Goal: Task Accomplishment & Management: Manage account settings

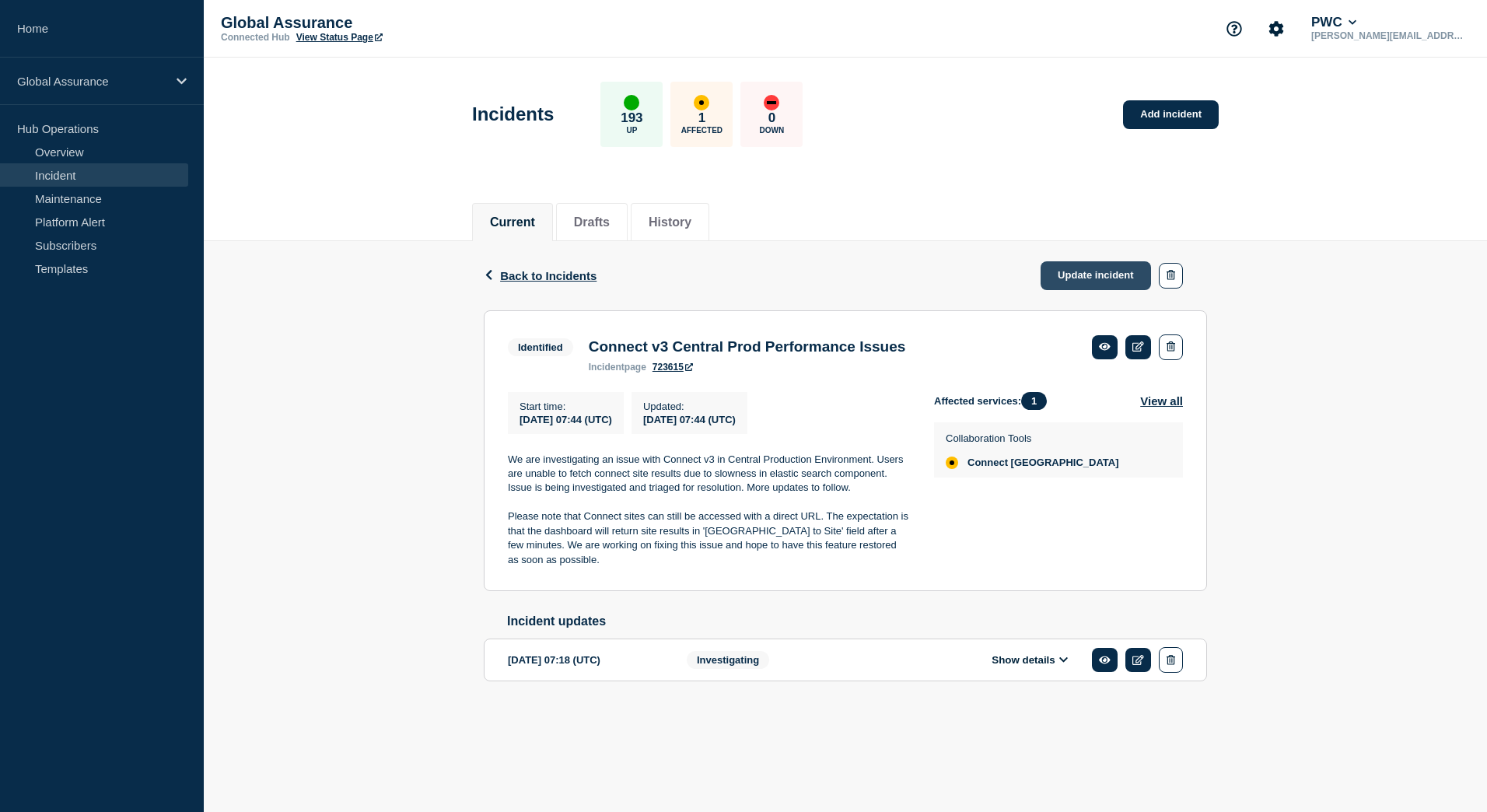
click at [1100, 272] on link "Update incident" at bounding box center [1096, 275] width 111 height 29
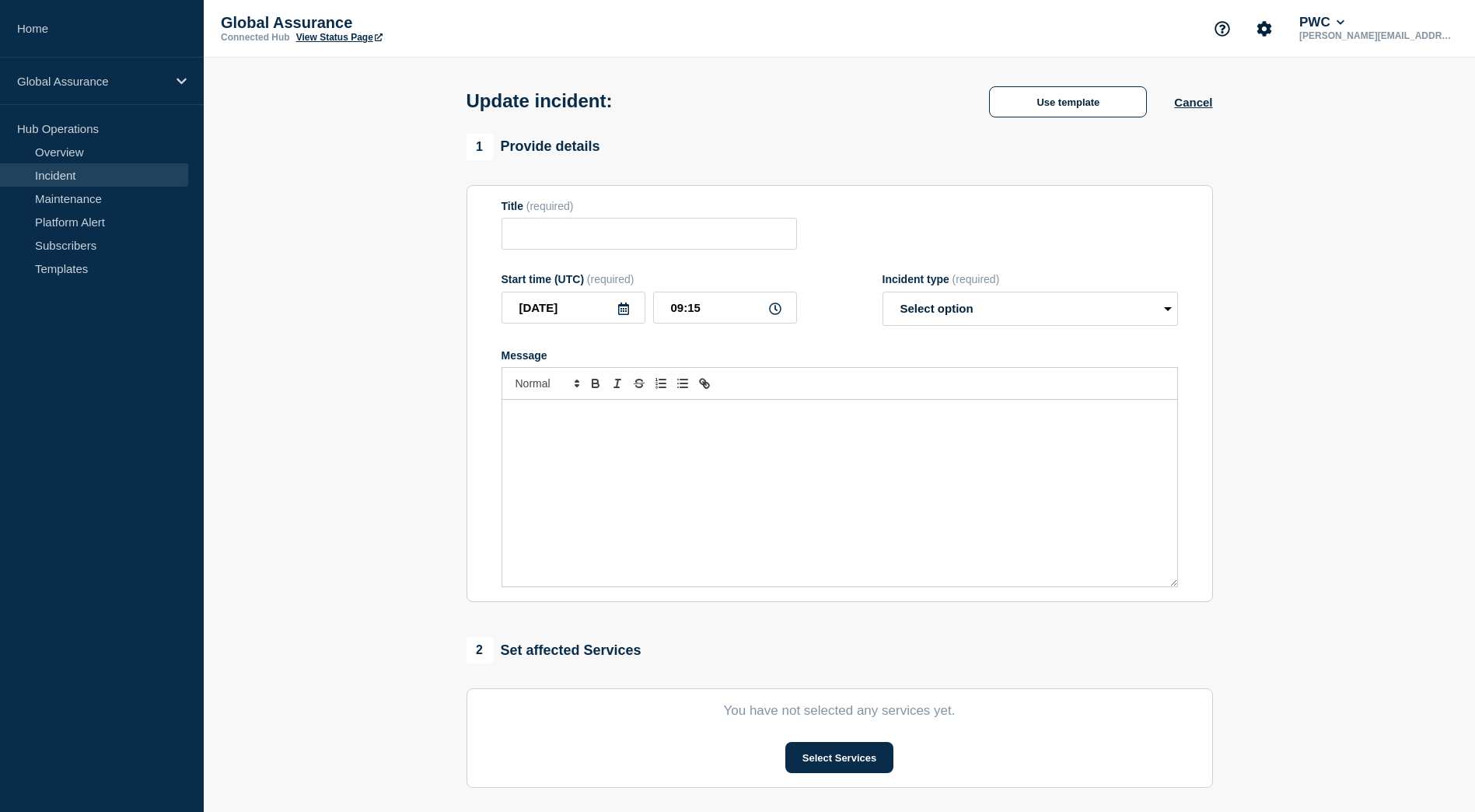
type input "Connect v3 Central Prod Performance Issues"
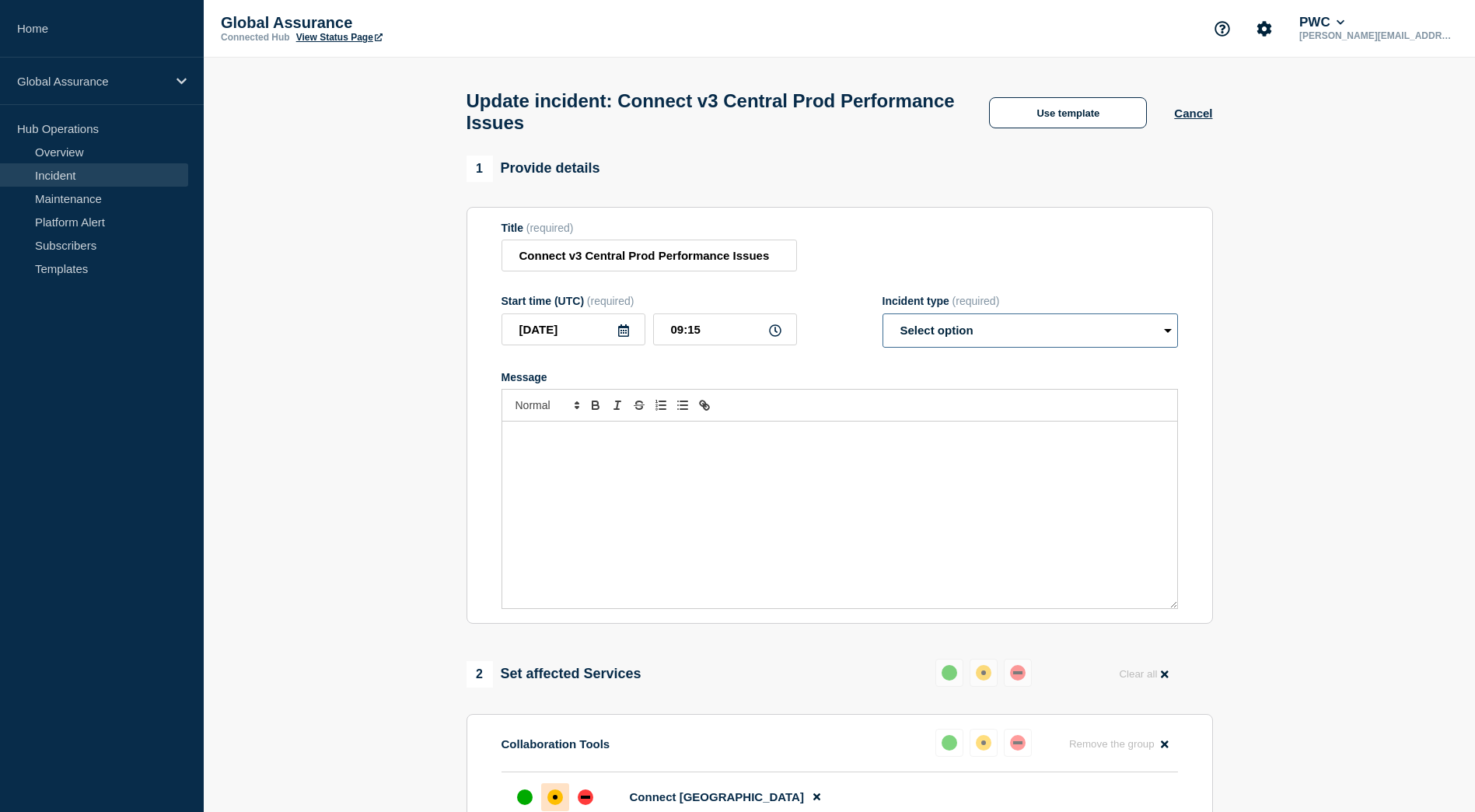
click at [1062, 343] on select "Select option Investigating Identified Monitoring Resolved" at bounding box center [1030, 330] width 295 height 34
select select "monitoring"
click at [883, 320] on select "Select option Investigating Identified Monitoring Resolved" at bounding box center [1030, 330] width 295 height 34
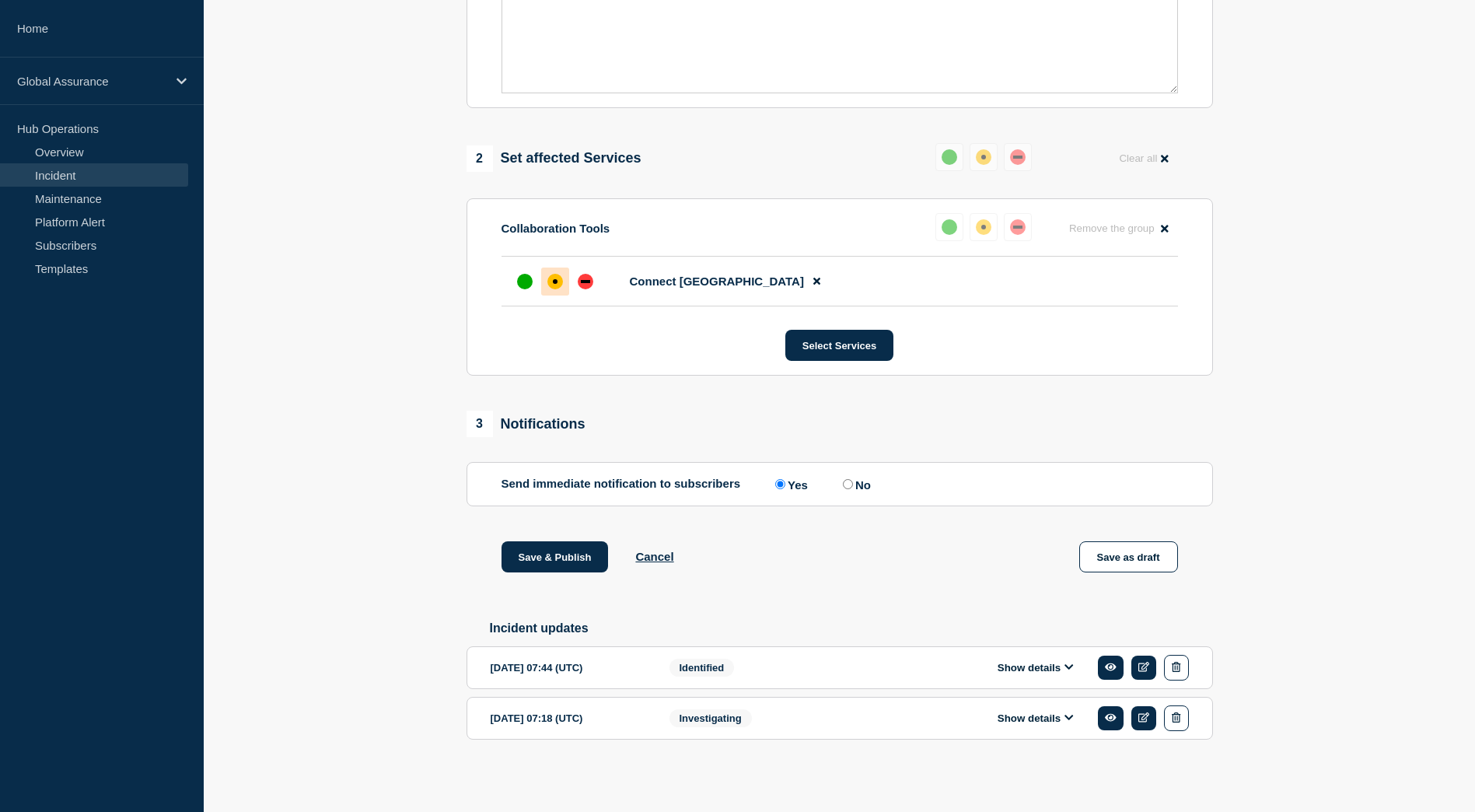
scroll to position [527, 0]
click at [715, 720] on span "Investigating" at bounding box center [710, 719] width 82 height 18
click at [1020, 668] on button "Show details" at bounding box center [1036, 668] width 86 height 13
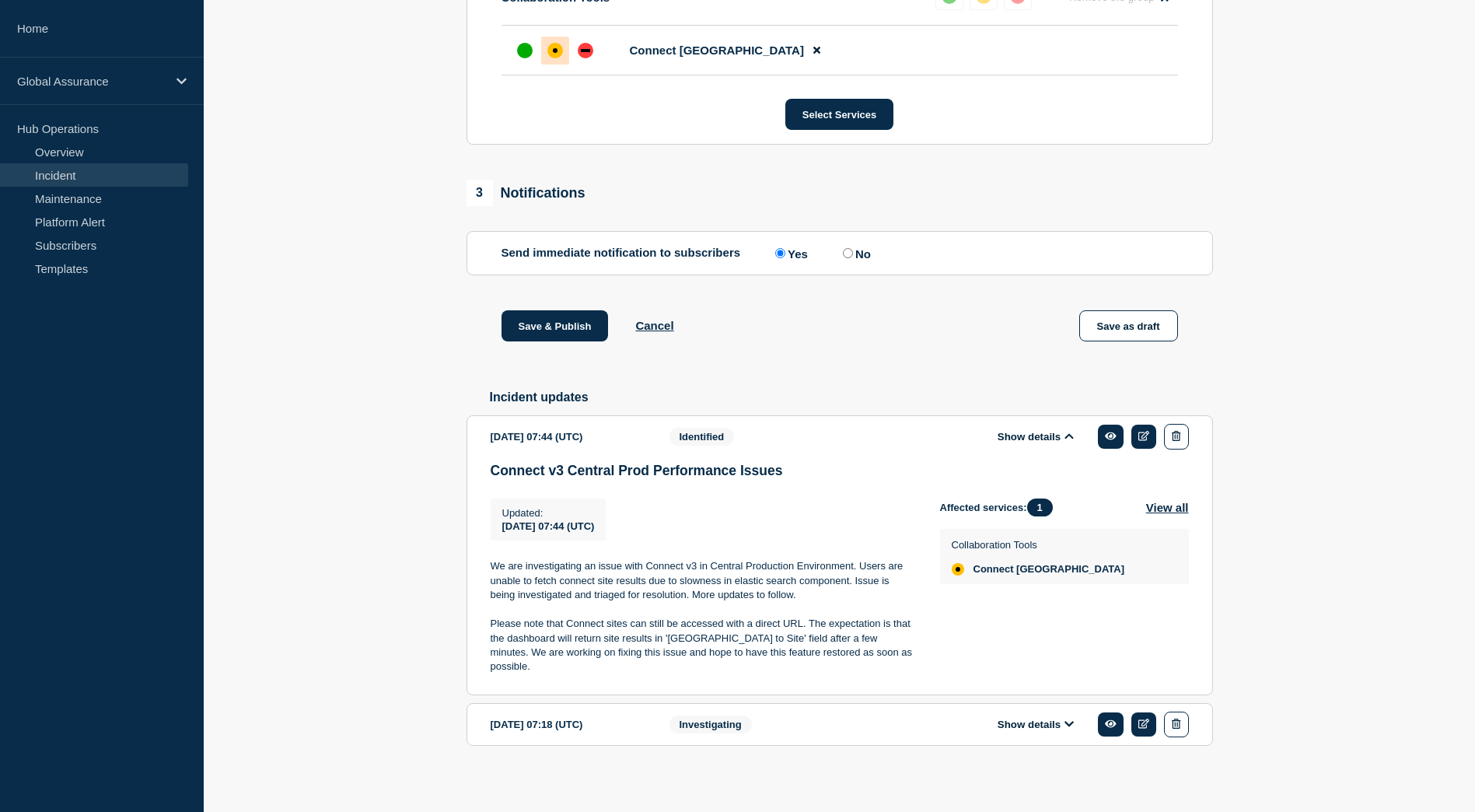
scroll to position [752, 0]
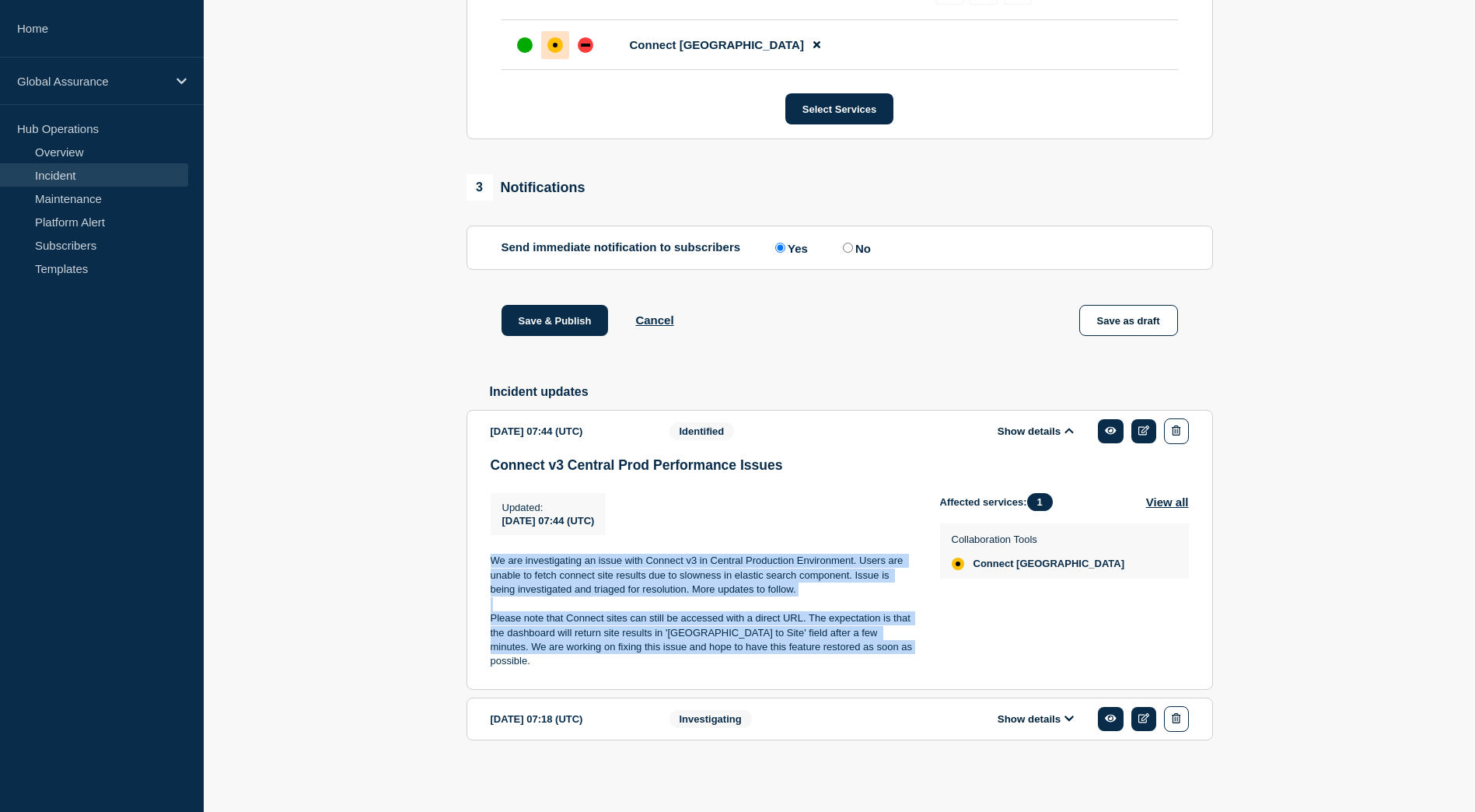
drag, startPoint x: 882, startPoint y: 666, endPoint x: 492, endPoint y: 576, distance: 400.2
click at [492, 576] on div "We are investigating an issue with Connect v3 in Central Production Environment…" at bounding box center [703, 611] width 424 height 115
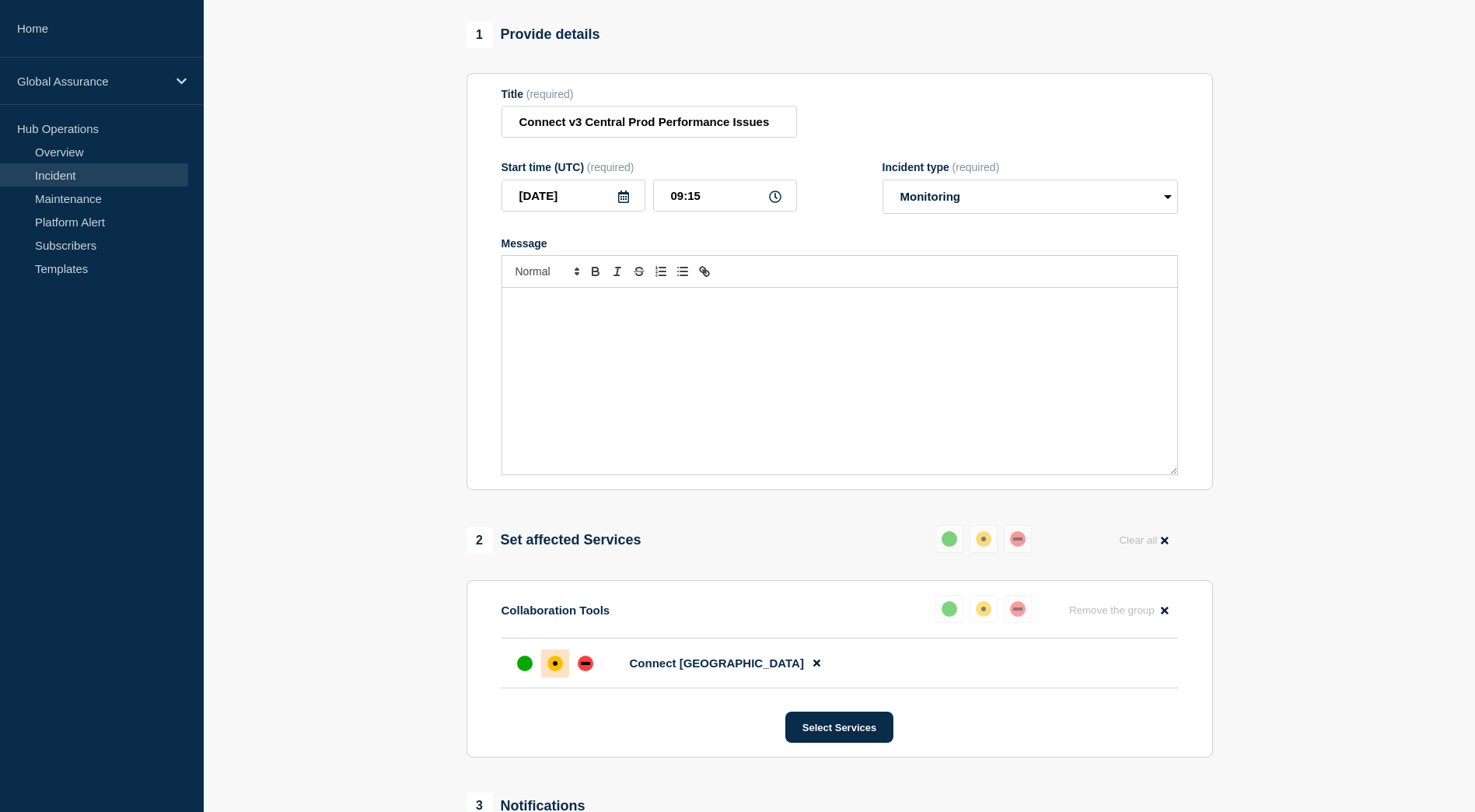
scroll to position [52, 0]
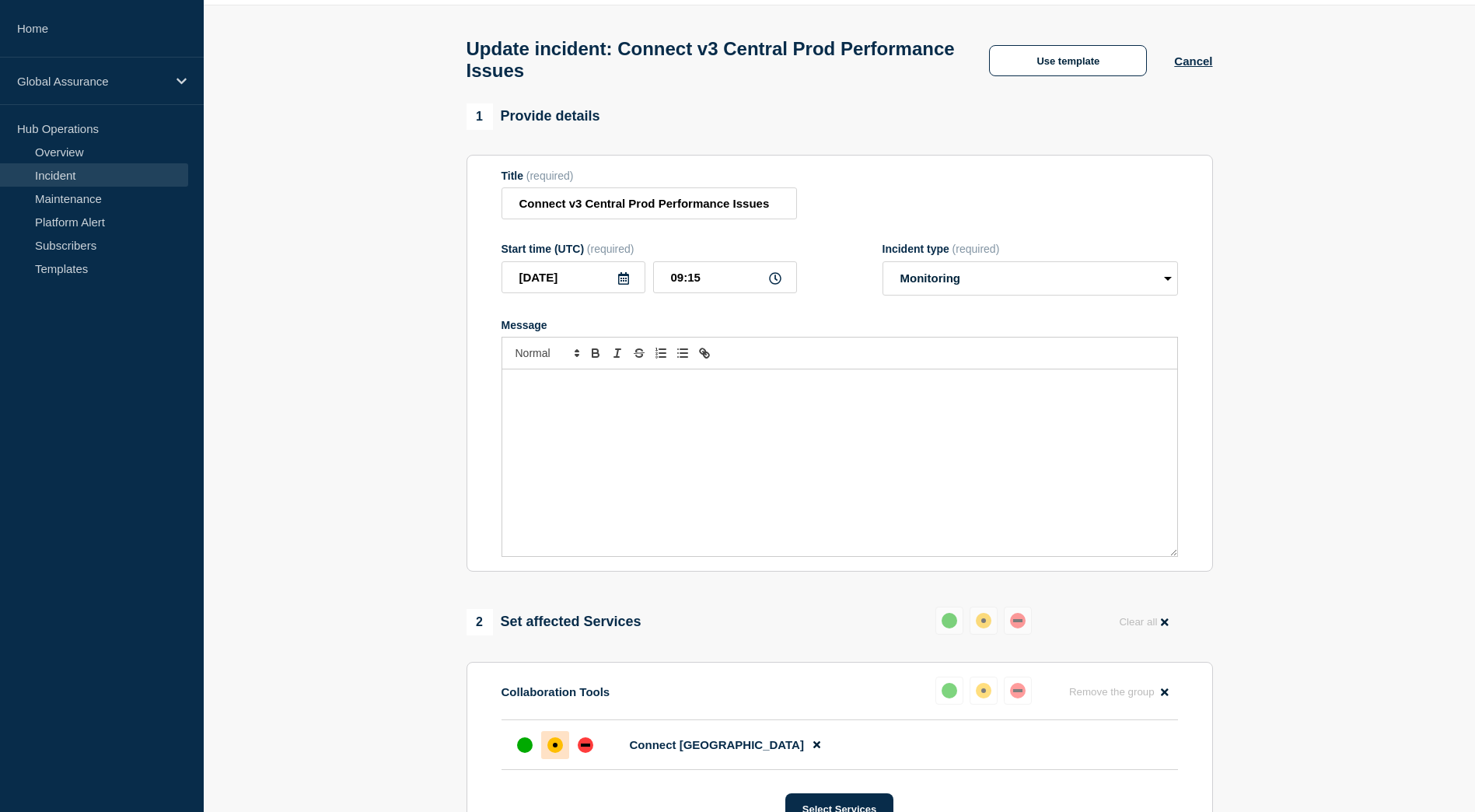
click at [770, 422] on div "Message" at bounding box center [839, 463] width 675 height 186
drag, startPoint x: 599, startPoint y: 447, endPoint x: 497, endPoint y: 406, distance: 109.9
click at [497, 406] on section "Title (required) Connect v3 Central Prod Performance Issues Start time (UTC) (r…" at bounding box center [839, 364] width 746 height 418
click at [1207, 67] on button "Cancel" at bounding box center [1194, 61] width 38 height 13
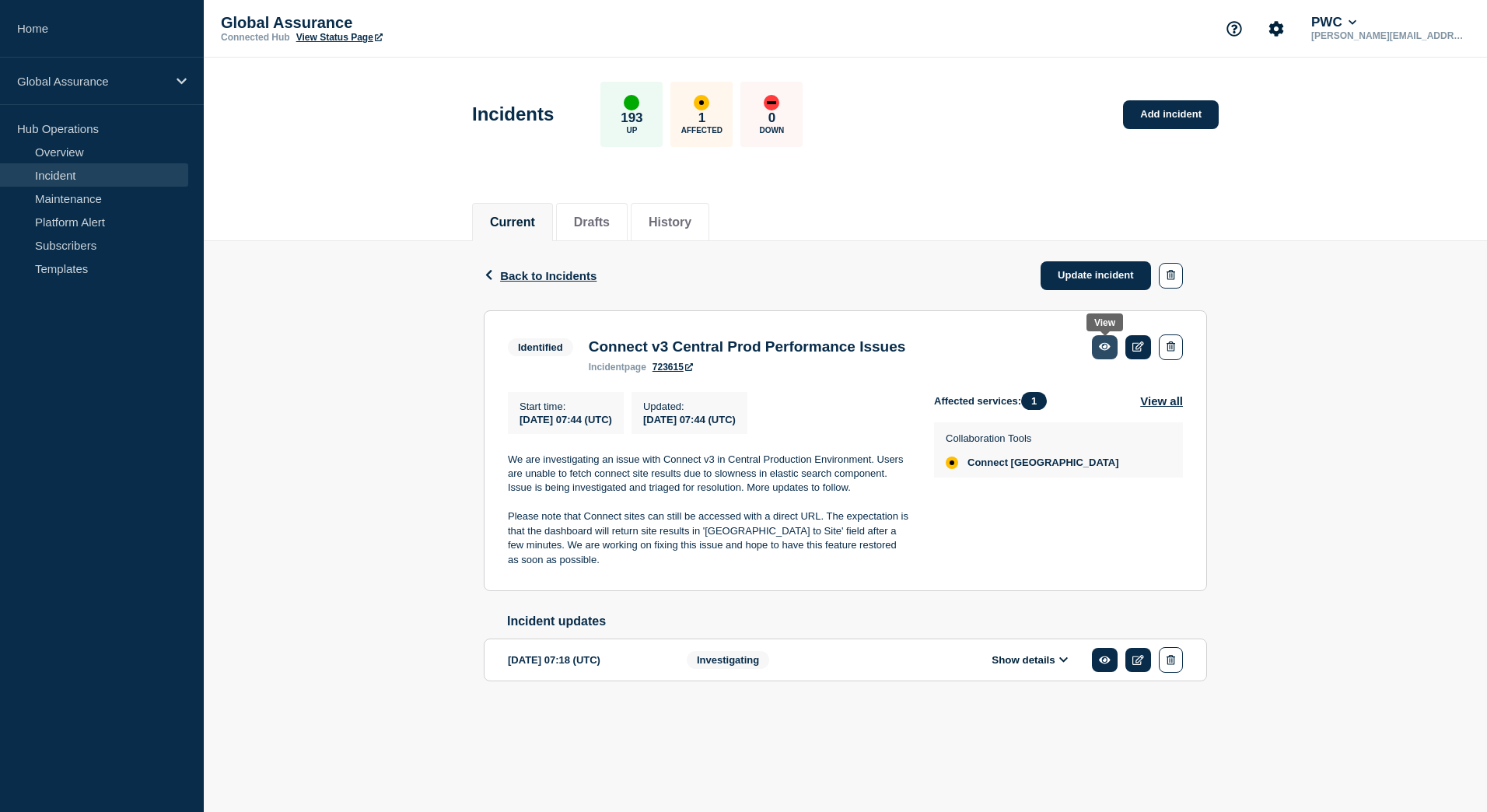
click at [1111, 349] on link at bounding box center [1104, 347] width 26 height 24
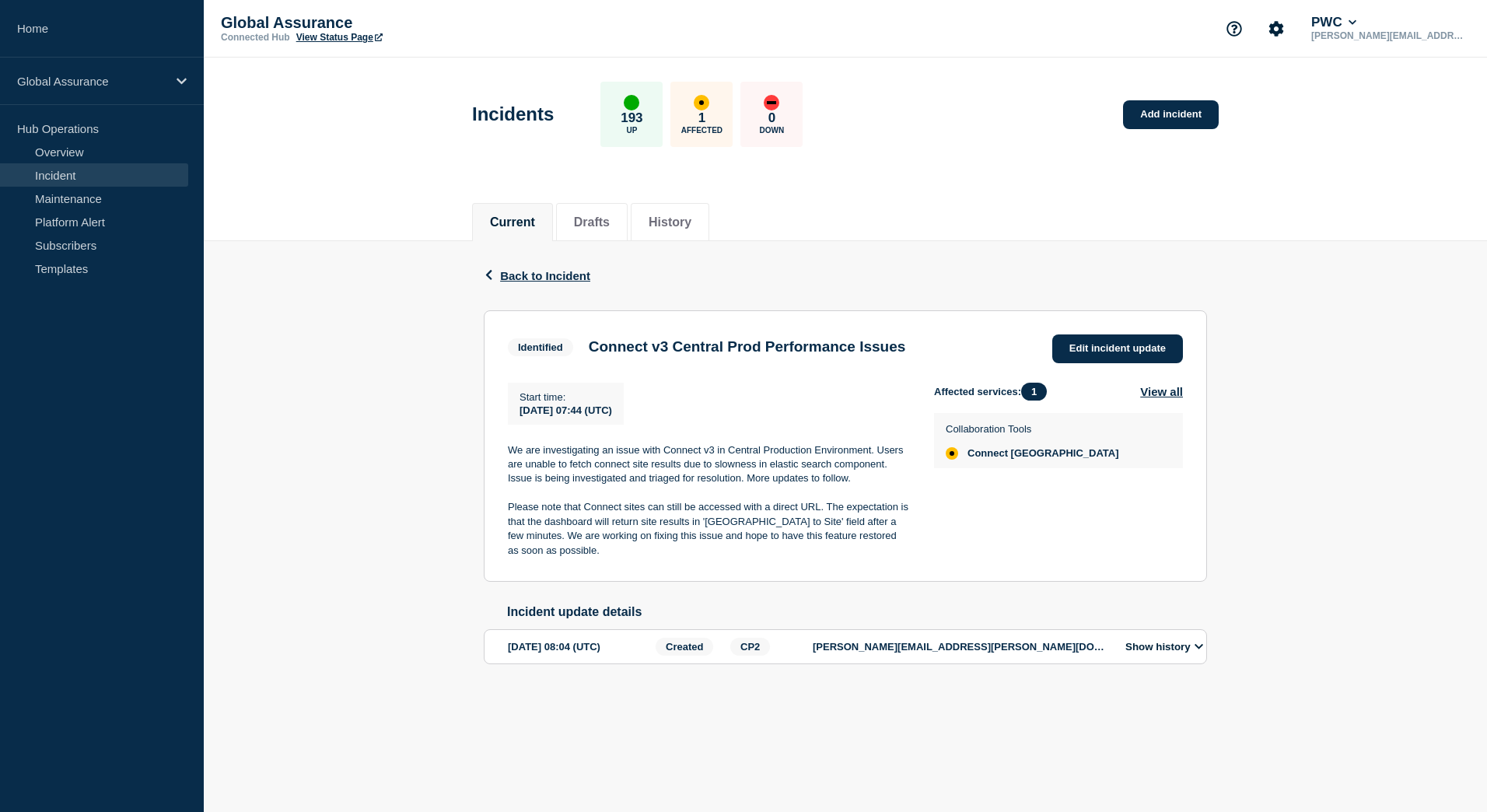
click at [742, 411] on div "Start time : [DATE] 07:44 (UTC)" at bounding box center [721, 404] width 426 height 42
click at [819, 352] on h3 "Connect v3 Central Prod Performance Issues" at bounding box center [747, 347] width 317 height 17
click at [529, 279] on span "Back to Incident" at bounding box center [545, 275] width 90 height 13
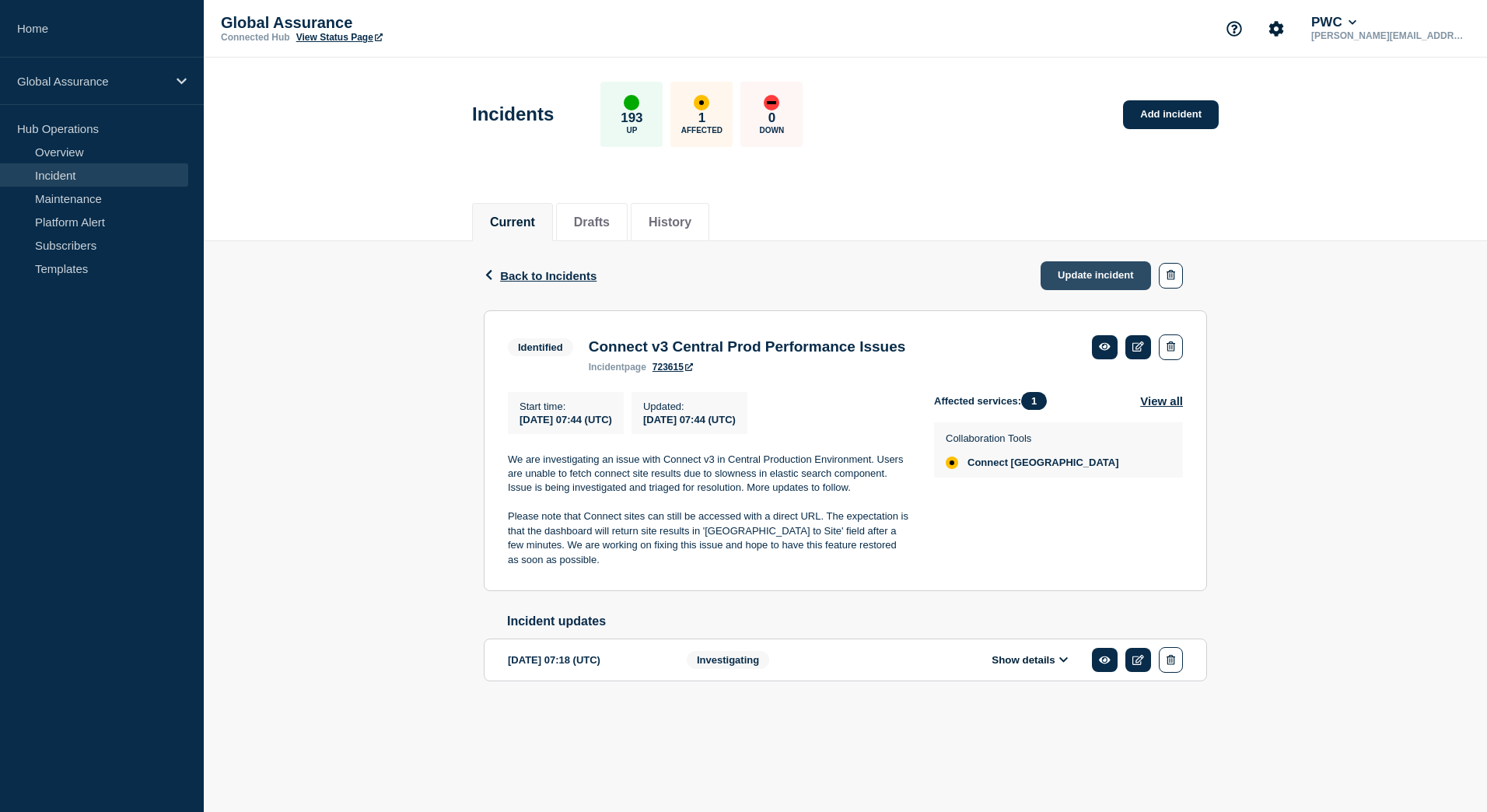
click at [1103, 282] on link "Update incident" at bounding box center [1096, 275] width 111 height 29
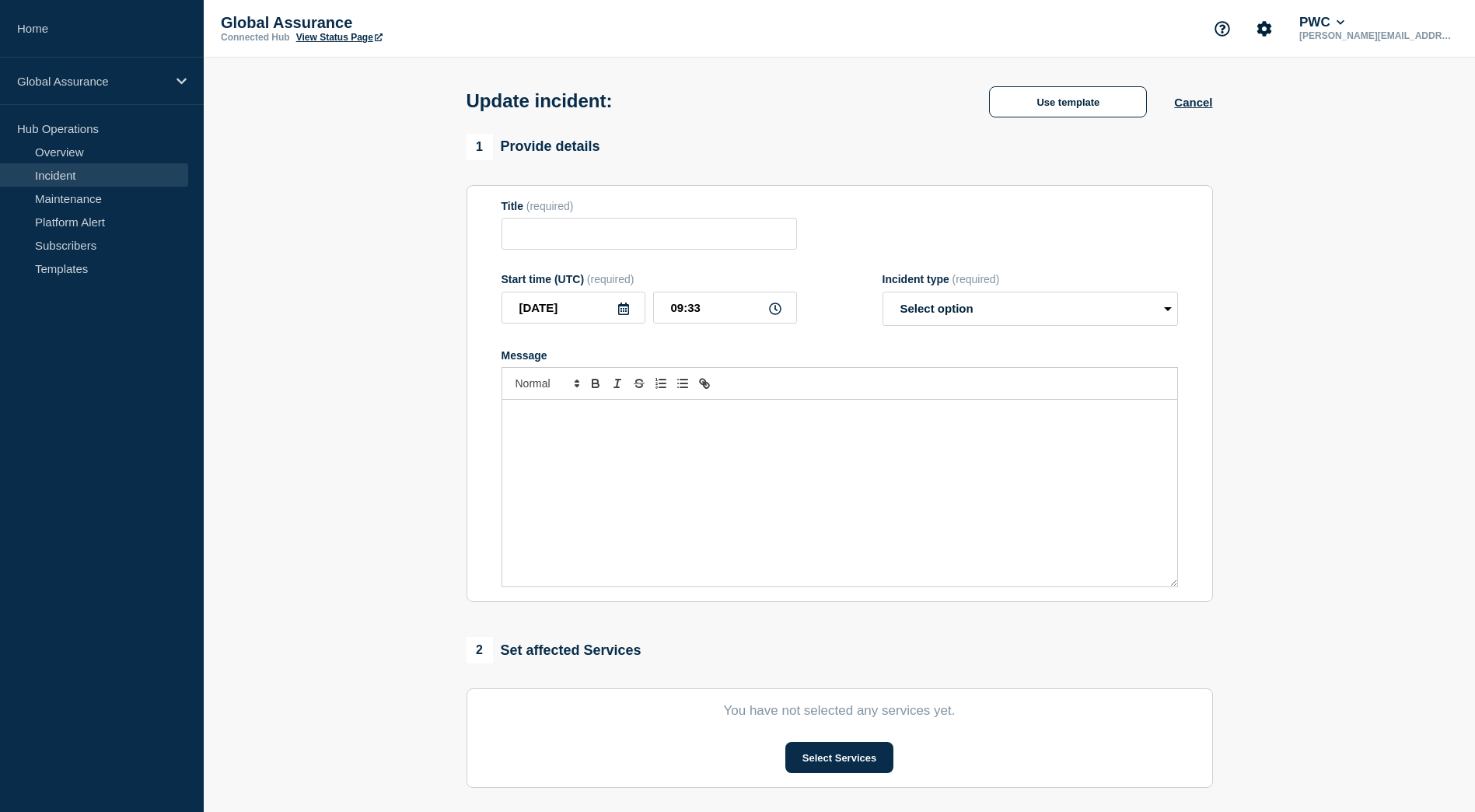
type input "Connect v3 Central Prod Performance Issues"
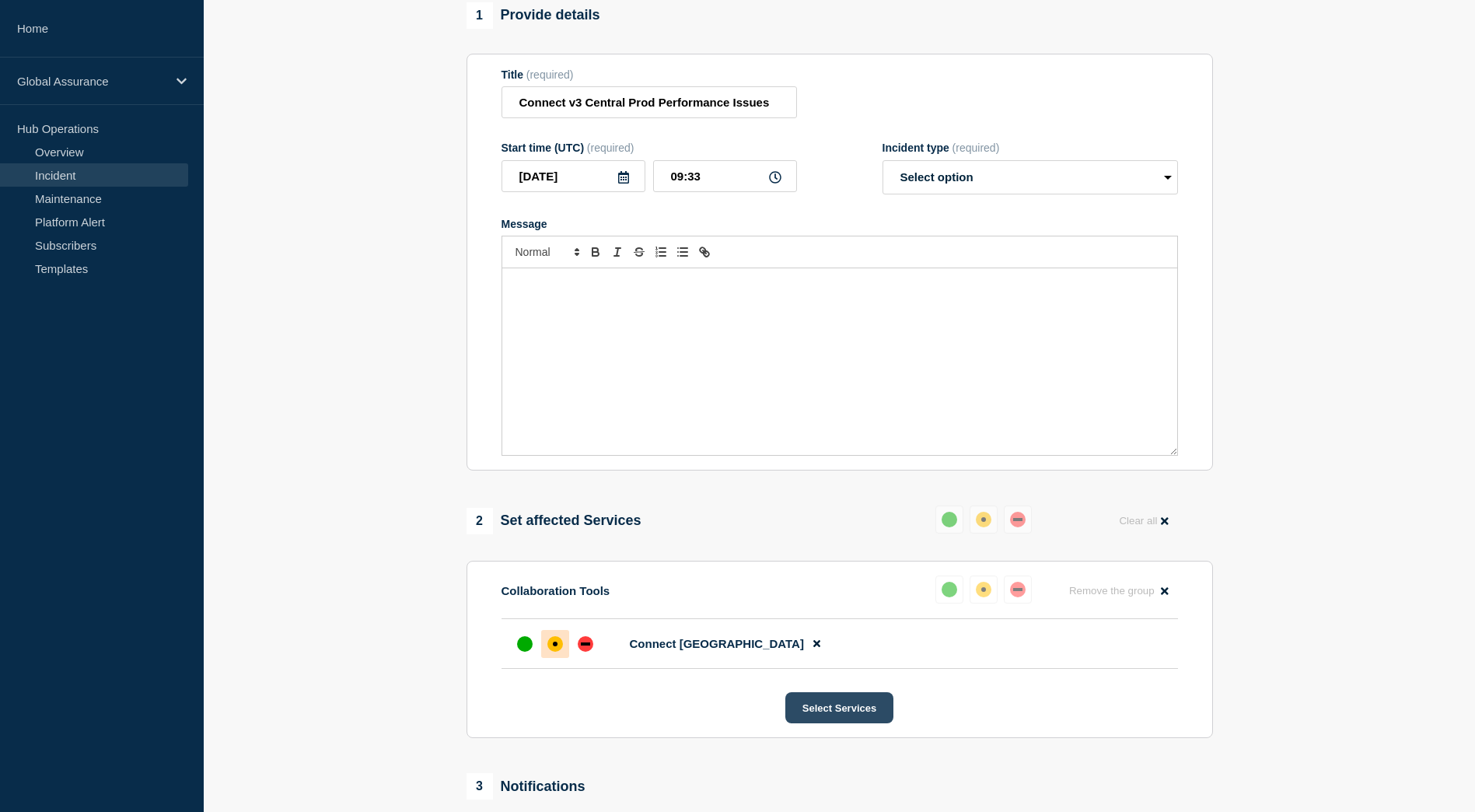
scroll to position [138, 0]
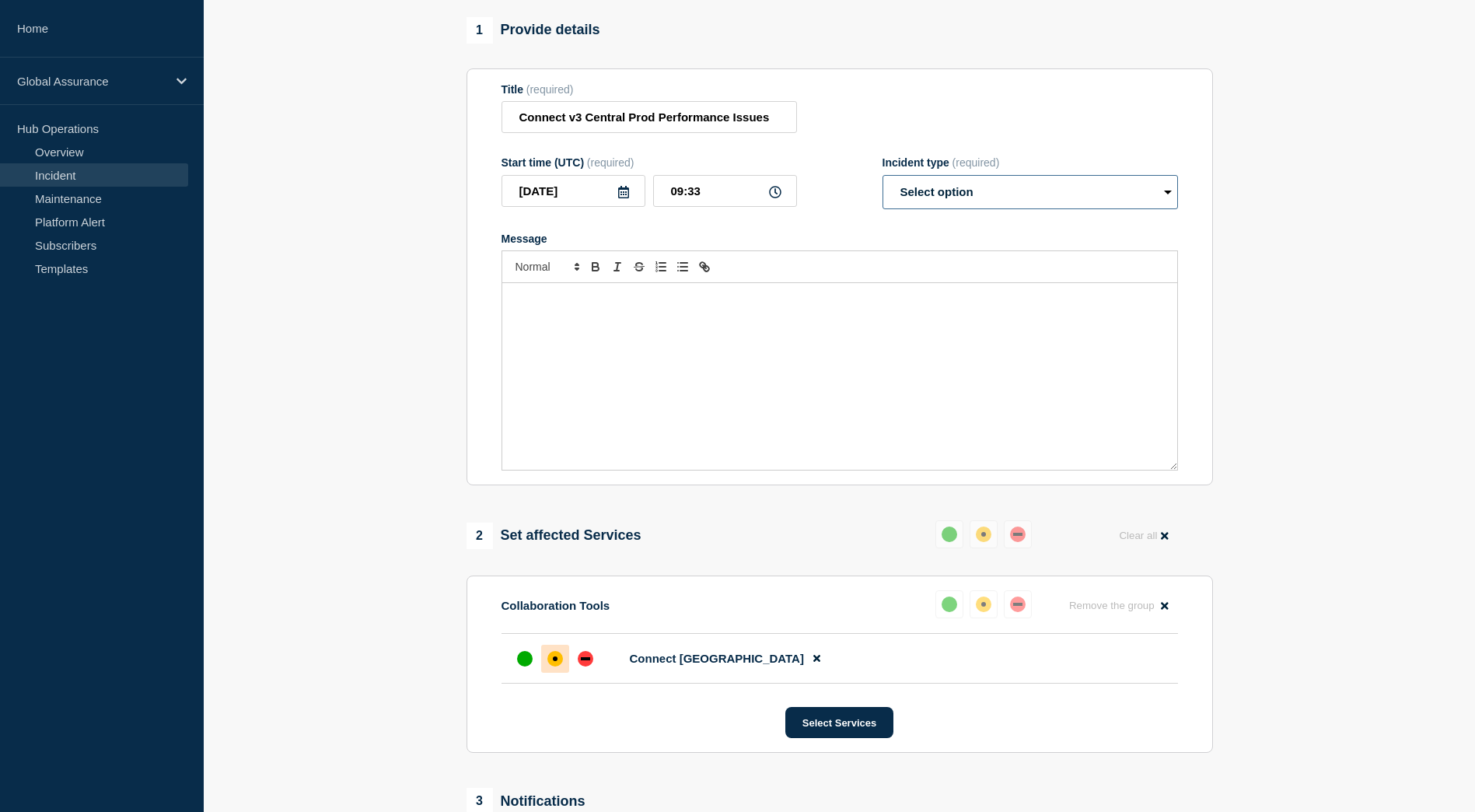
click at [987, 206] on select "Select option Investigating Identified Monitoring Resolved" at bounding box center [1030, 191] width 295 height 34
select select "monitoring"
click at [883, 182] on select "Select option Investigating Identified Monitoring Resolved" at bounding box center [1030, 191] width 295 height 34
click at [721, 365] on div "Message" at bounding box center [839, 376] width 675 height 186
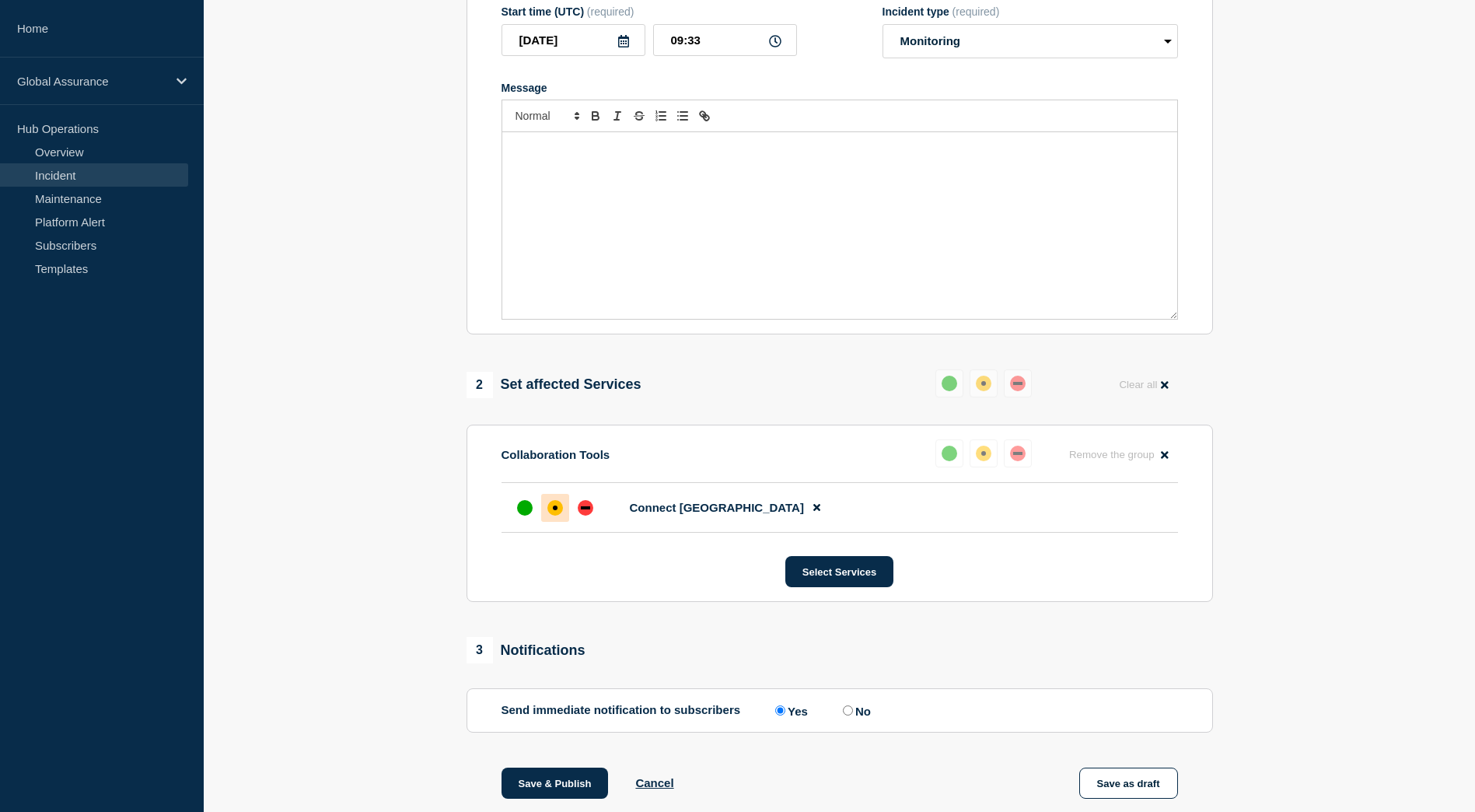
scroll to position [527, 0]
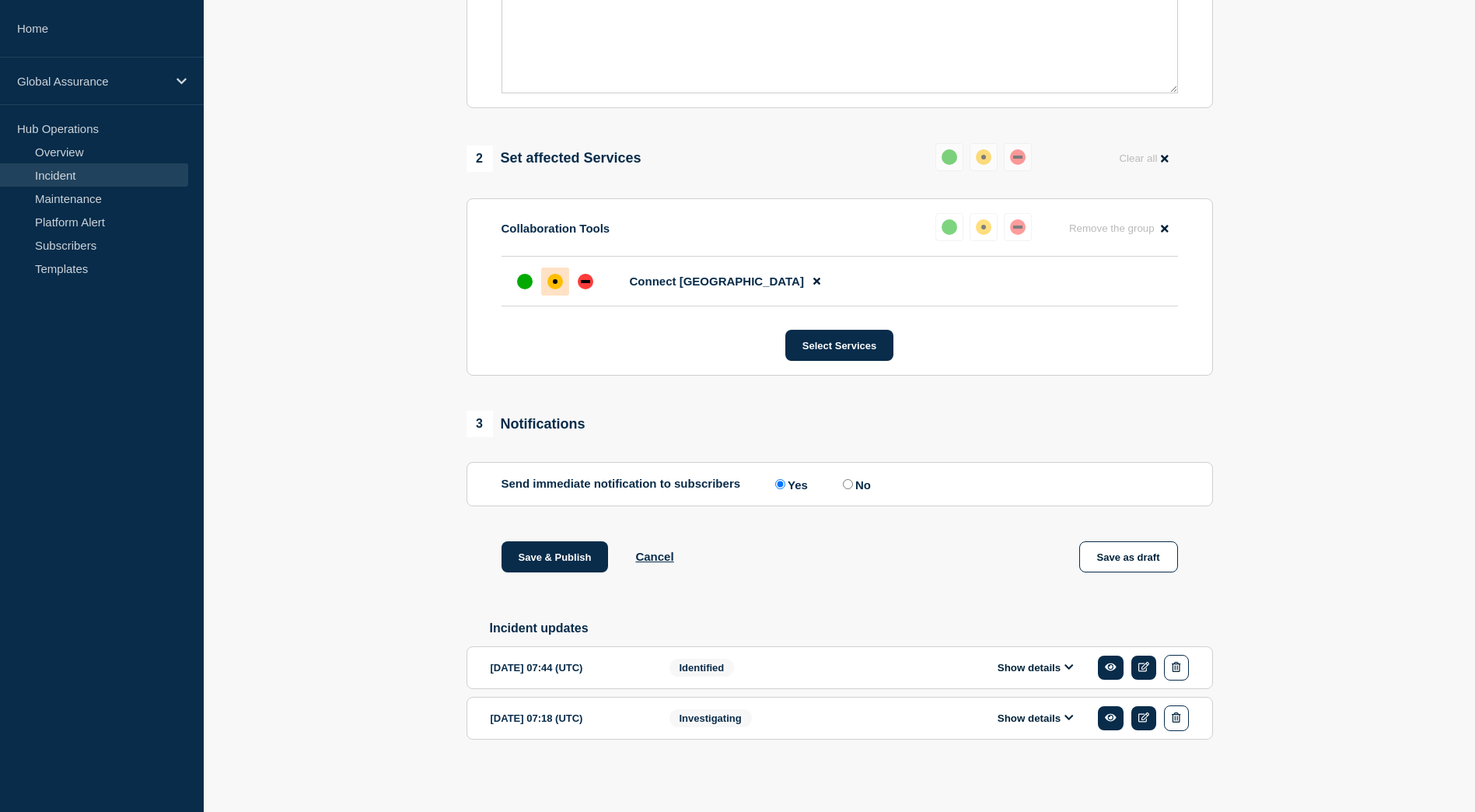
click at [834, 676] on div "Identified" at bounding box center [769, 667] width 198 height 26
click at [1017, 722] on button "Show details" at bounding box center [1036, 718] width 86 height 13
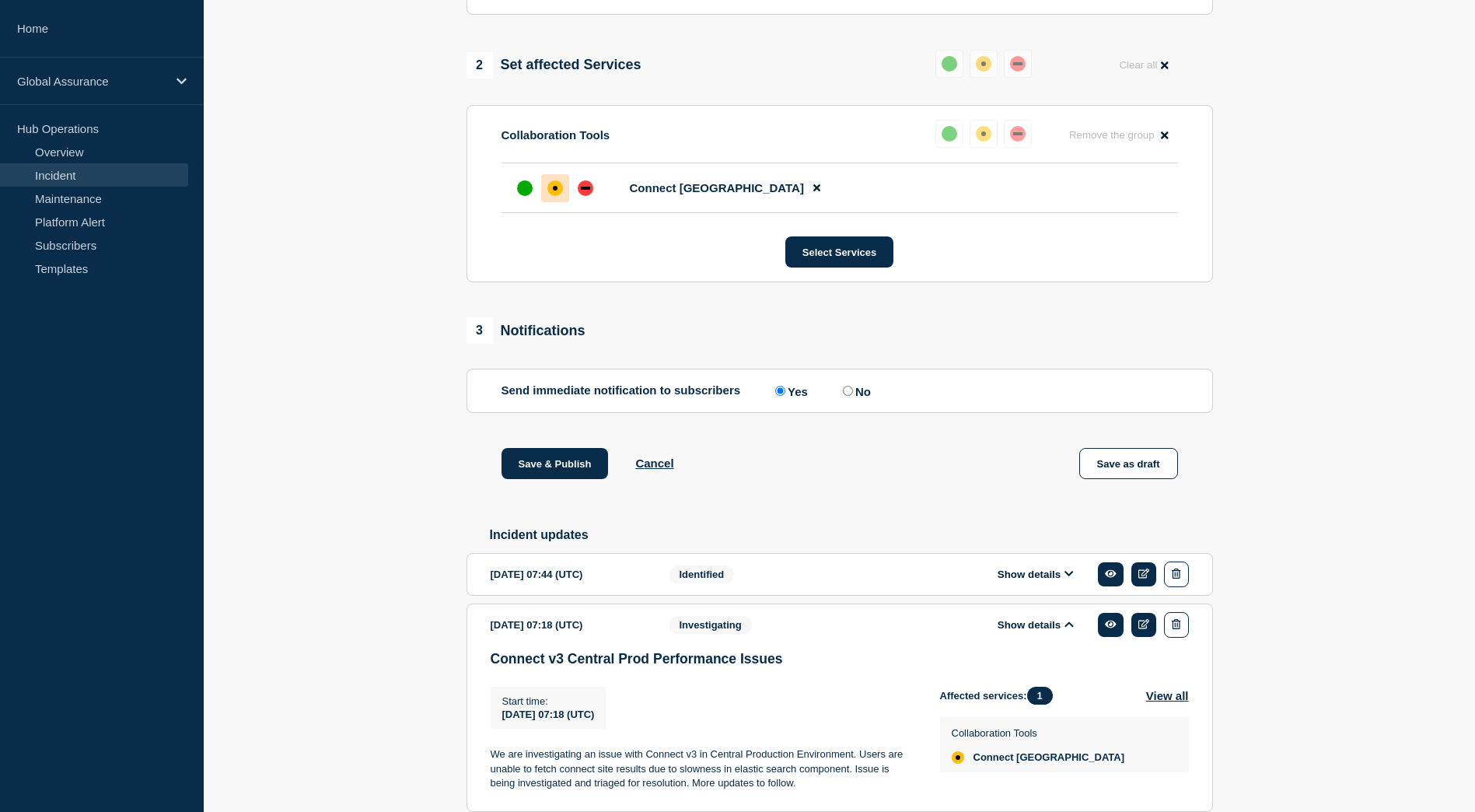
scroll to position [696, 0]
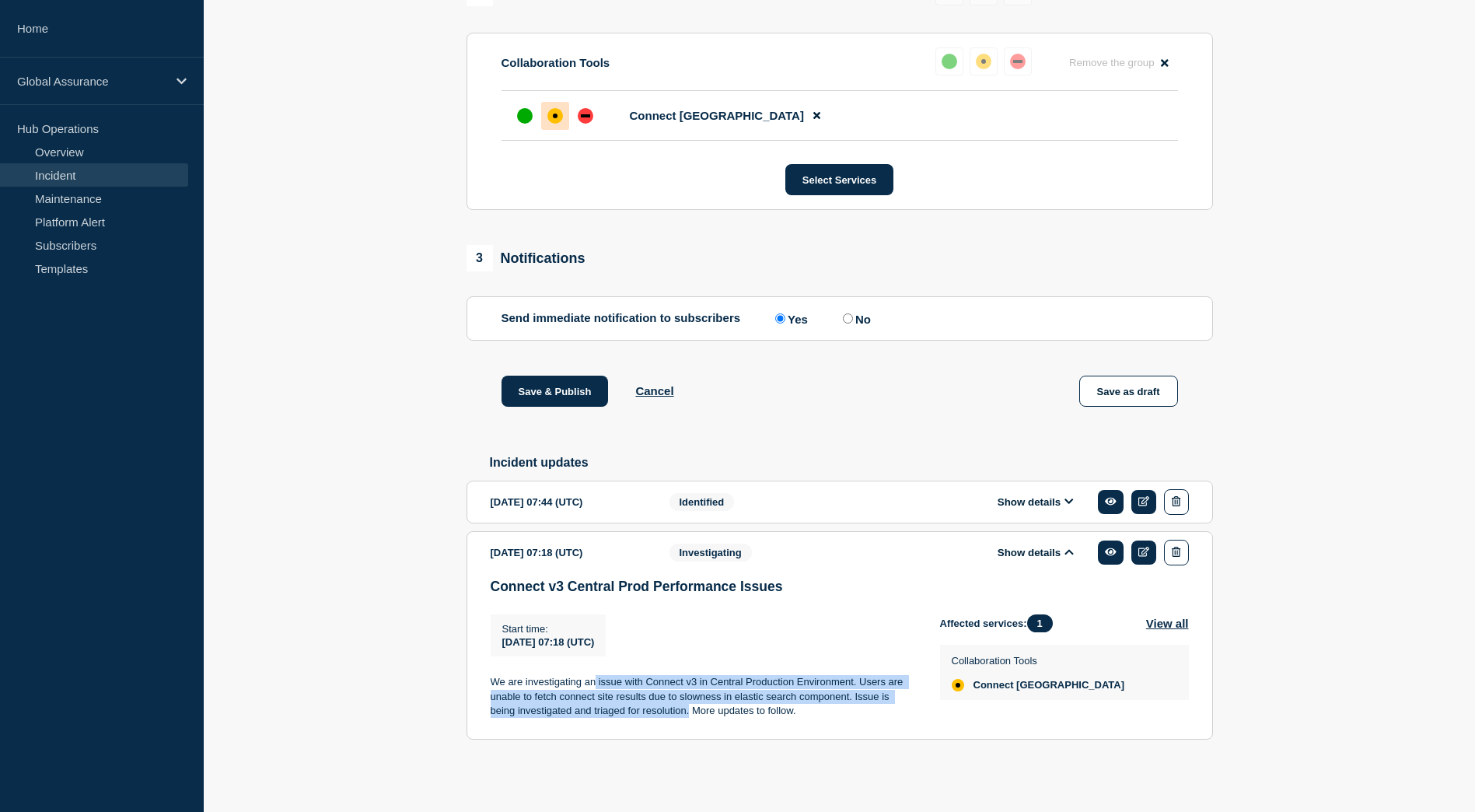
drag, startPoint x: 596, startPoint y: 681, endPoint x: 689, endPoint y: 711, distance: 97.7
click at [689, 711] on p "We are investigating an issue with Connect v3 in Central Production Environment…" at bounding box center [703, 696] width 424 height 42
copy p "issue with Connect v3 in Central Production Environment. Users are unable to fe…"
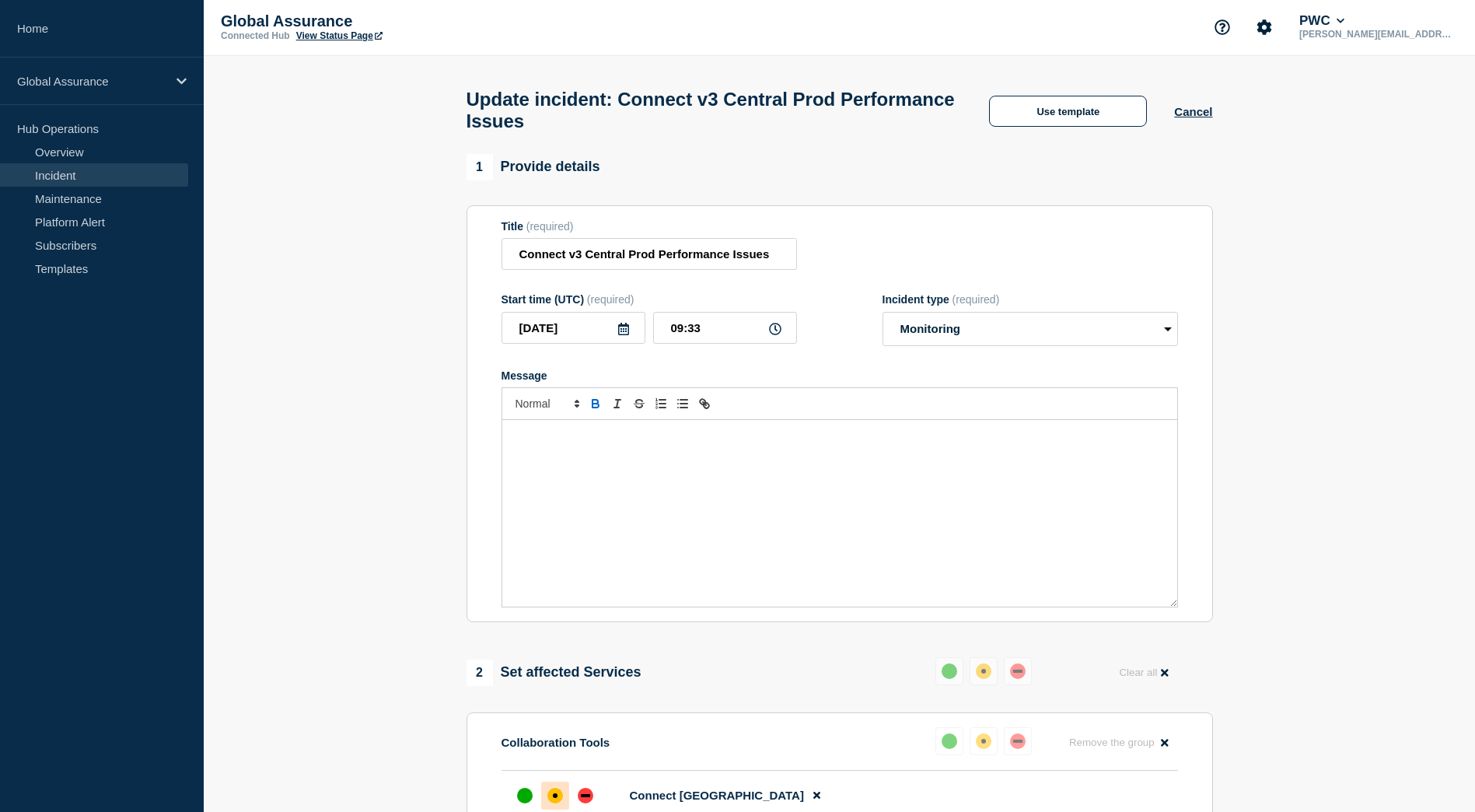
scroll to position [0, 0]
click at [603, 483] on div "Message" at bounding box center [839, 515] width 675 height 186
paste div "Message"
click at [517, 451] on p "issue with Connect v3 in Central Production Environment. Users are unable to fe…" at bounding box center [839, 445] width 651 height 29
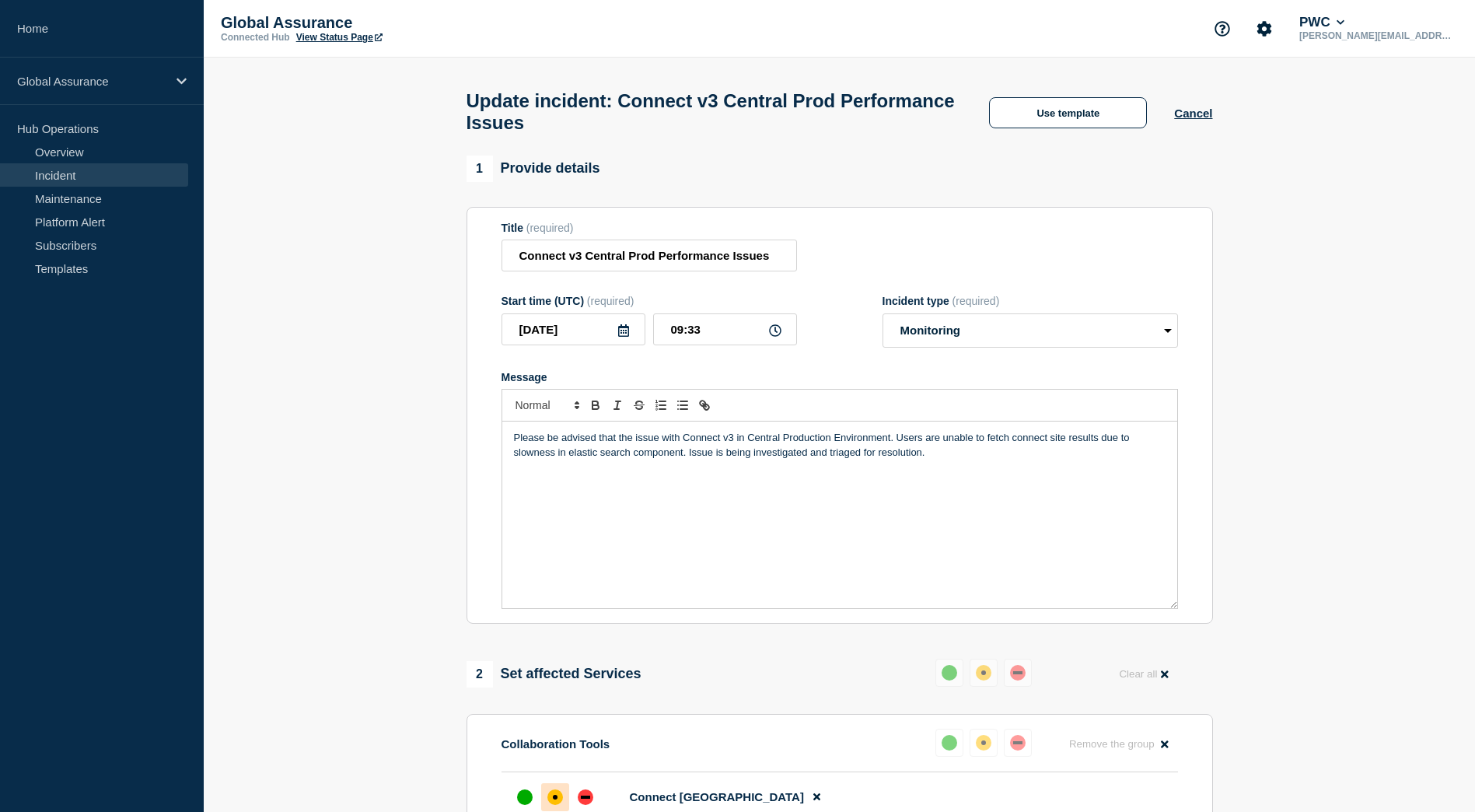
click at [891, 443] on p "Please be advised that the issue with Connect v3 in Central Production Environm…" at bounding box center [839, 445] width 651 height 29
click at [1067, 459] on p "Please be advised that the issue with Connect v3 in Central Production Environm…" at bounding box center [839, 445] width 651 height 29
click at [606, 448] on p "Please be advised that the issue with Connect v3 in Central Production Environm…" at bounding box center [839, 445] width 651 height 29
click at [726, 452] on p "Please be advised that the issue with Connect v3 in Central Production Environm…" at bounding box center [839, 445] width 651 height 29
click at [687, 476] on div "Please be advised that the issue with Connect v3 in Central Production Environm…" at bounding box center [839, 515] width 675 height 186
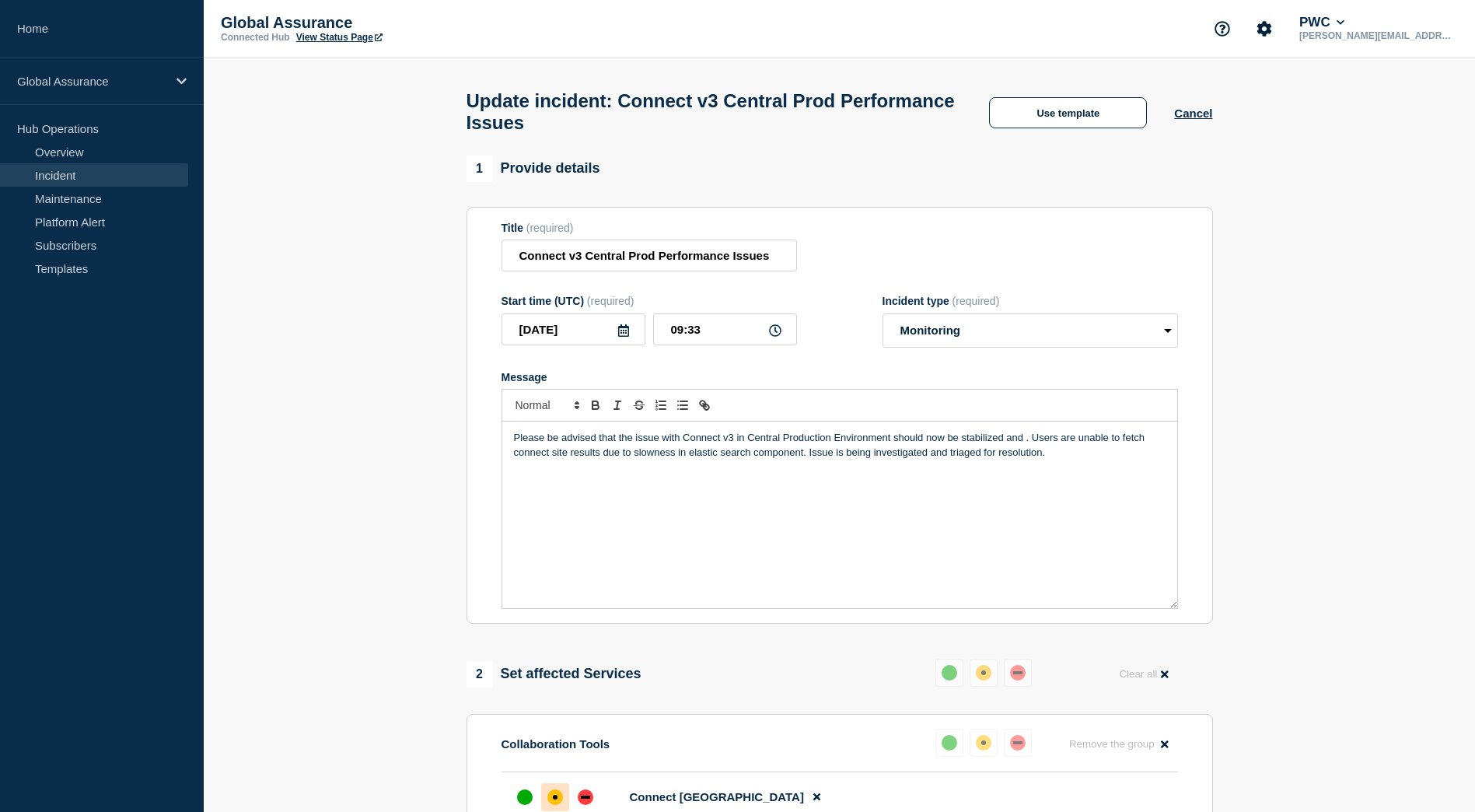
click at [1001, 448] on p "Please be advised that the issue with Connect v3 in Central Production Environm…" at bounding box center [839, 445] width 651 height 29
click at [978, 488] on div "Please be advised that the issue with Connect v3 in Central Production Environm…" at bounding box center [839, 515] width 675 height 186
drag, startPoint x: 1104, startPoint y: 450, endPoint x: 1111, endPoint y: 463, distance: 14.8
click at [1111, 459] on p "Please be advised that the issue with Connect v3 in Central Production Environm…" at bounding box center [839, 445] width 651 height 29
click at [1022, 445] on p "Please be advised that the issue with Connect v3 in Central Production Environm…" at bounding box center [839, 438] width 651 height 14
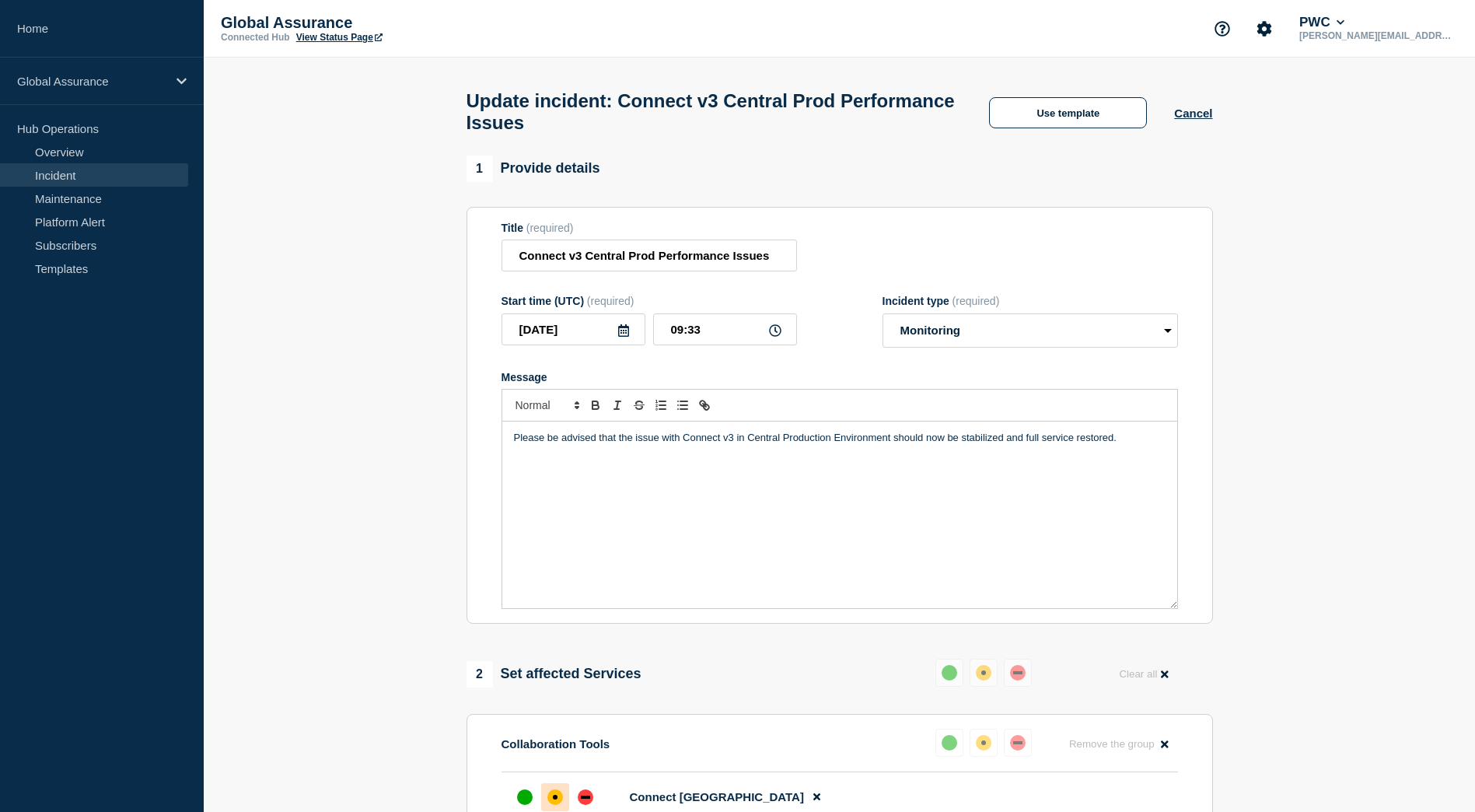
click at [1161, 445] on p "Please be advised that the issue with Connect v3 in Central Production Environm…" at bounding box center [839, 438] width 651 height 14
click at [1078, 448] on p "Please be advised that the issue with Connect v3 in Central Production Environm…" at bounding box center [839, 445] width 651 height 29
click at [658, 459] on p "Please be advised that the issue with Connect v3 in Central Production Environm…" at bounding box center [839, 445] width 651 height 29
click at [1054, 459] on p "Please be advised that the issue with Connect v3 in Central Production Environm…" at bounding box center [839, 445] width 651 height 29
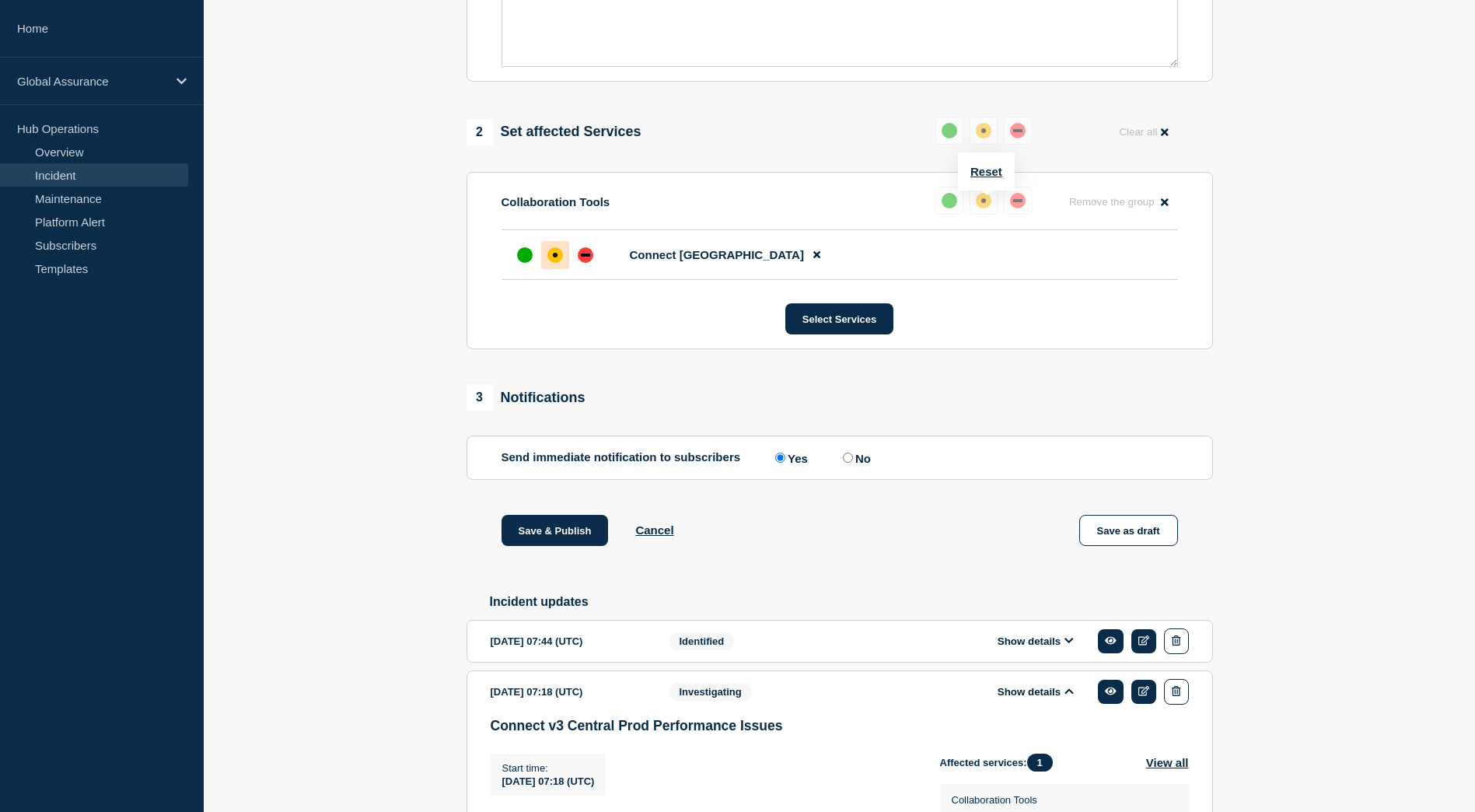
scroll to position [544, 0]
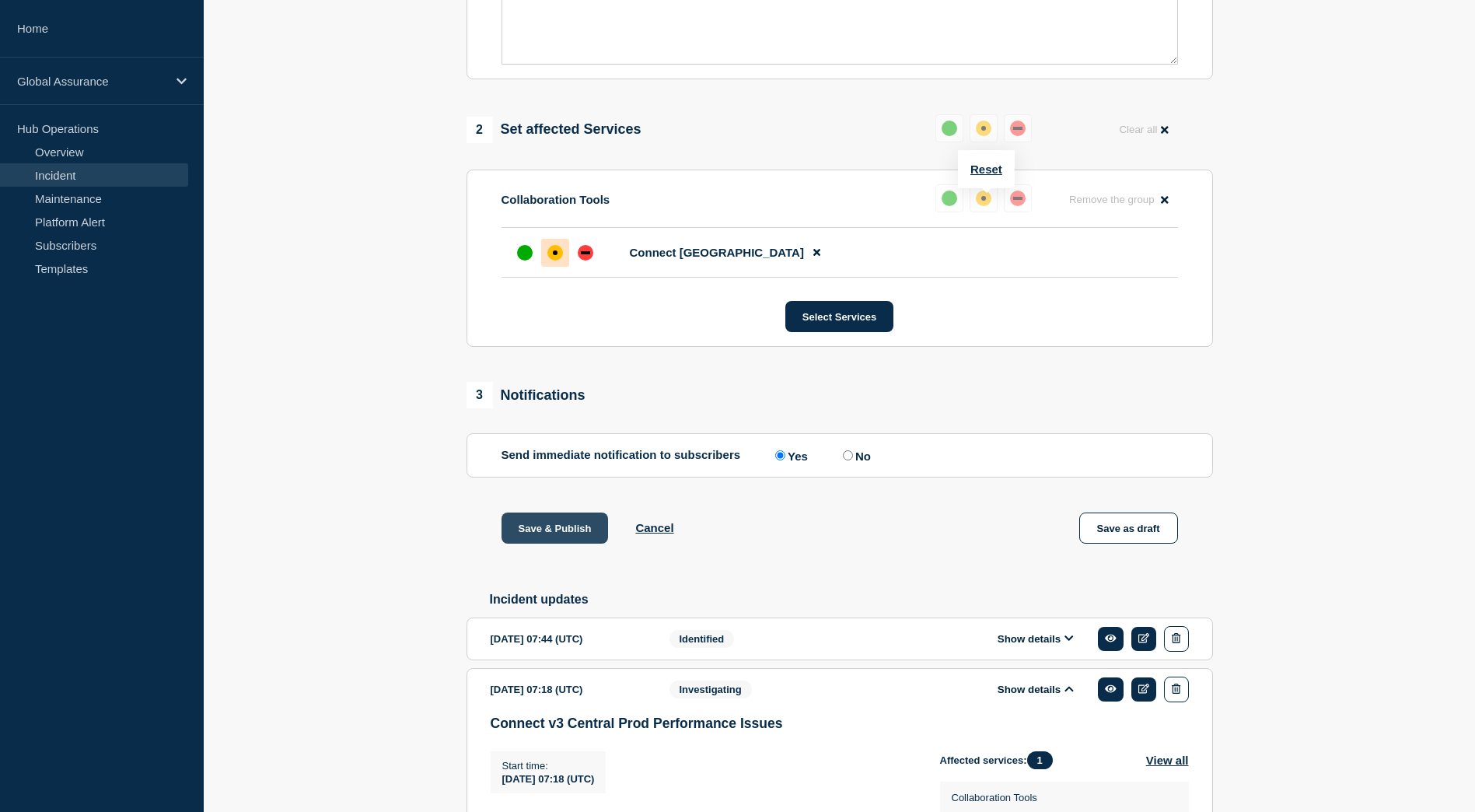
click at [559, 531] on button "Save & Publish" at bounding box center [555, 527] width 107 height 31
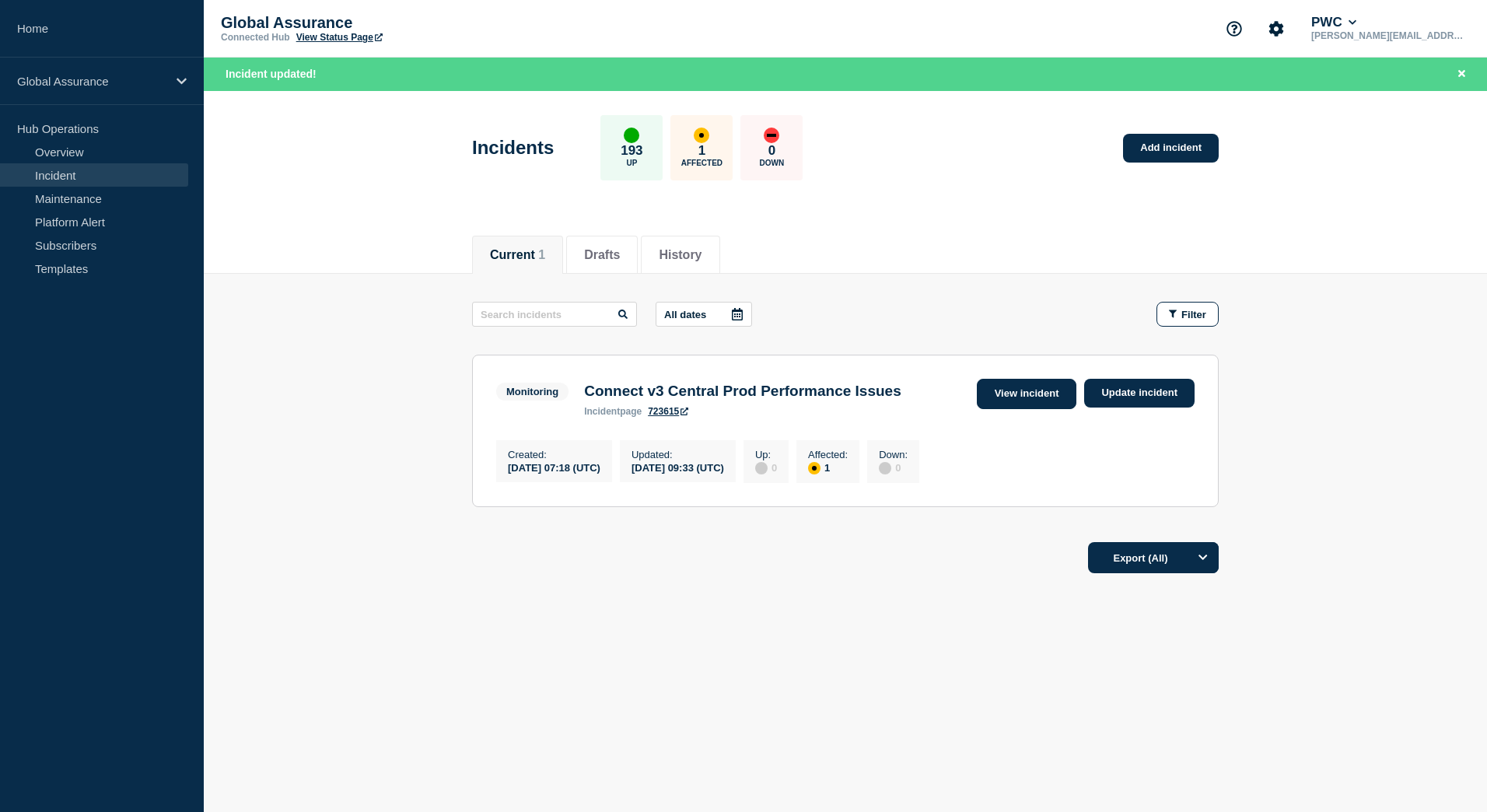
click at [1048, 398] on link "View incident" at bounding box center [1027, 394] width 101 height 30
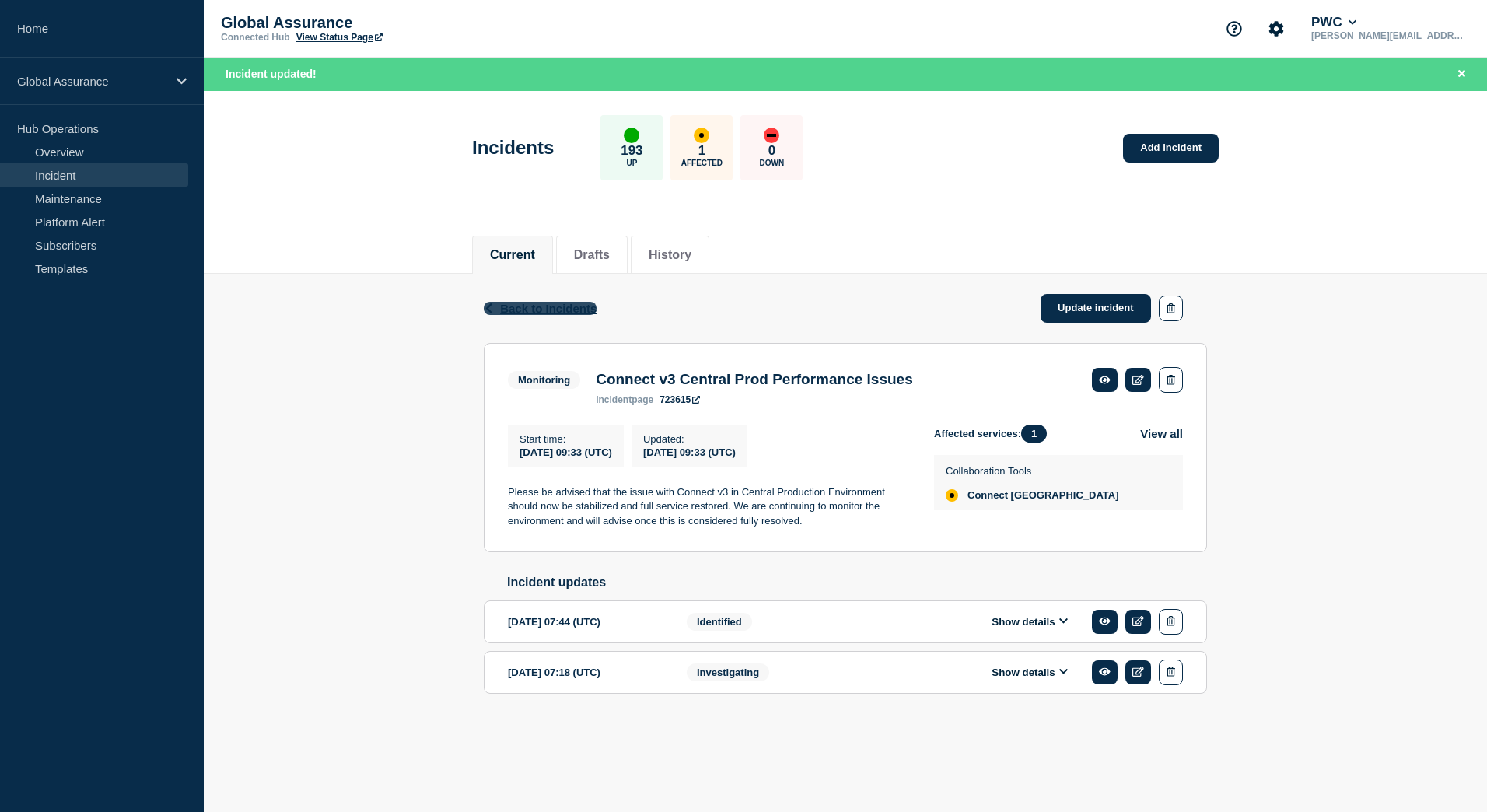
click at [570, 305] on span "Back to Incidents" at bounding box center [548, 309] width 97 height 13
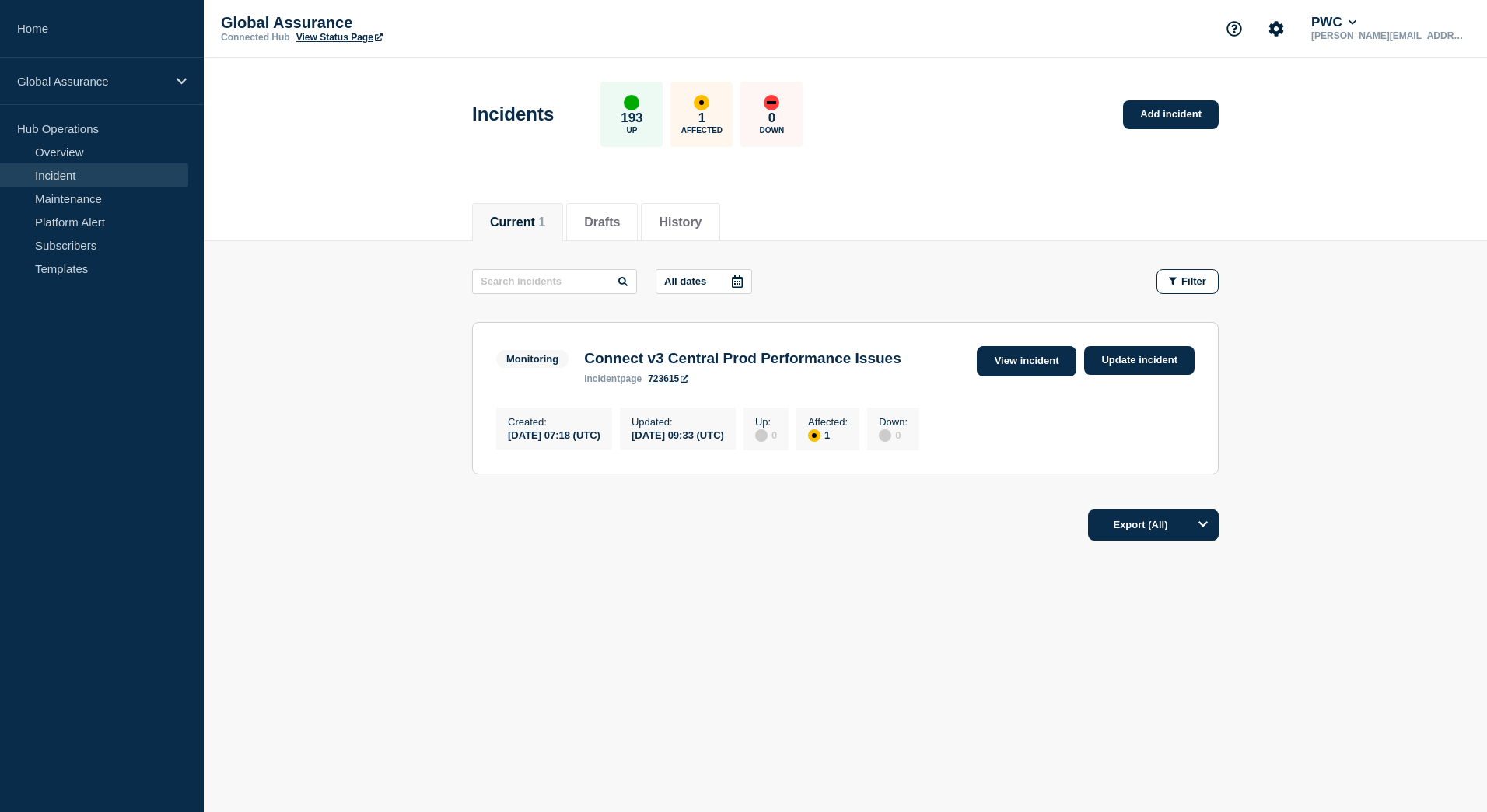
click at [1067, 367] on link "View incident" at bounding box center [1027, 361] width 101 height 30
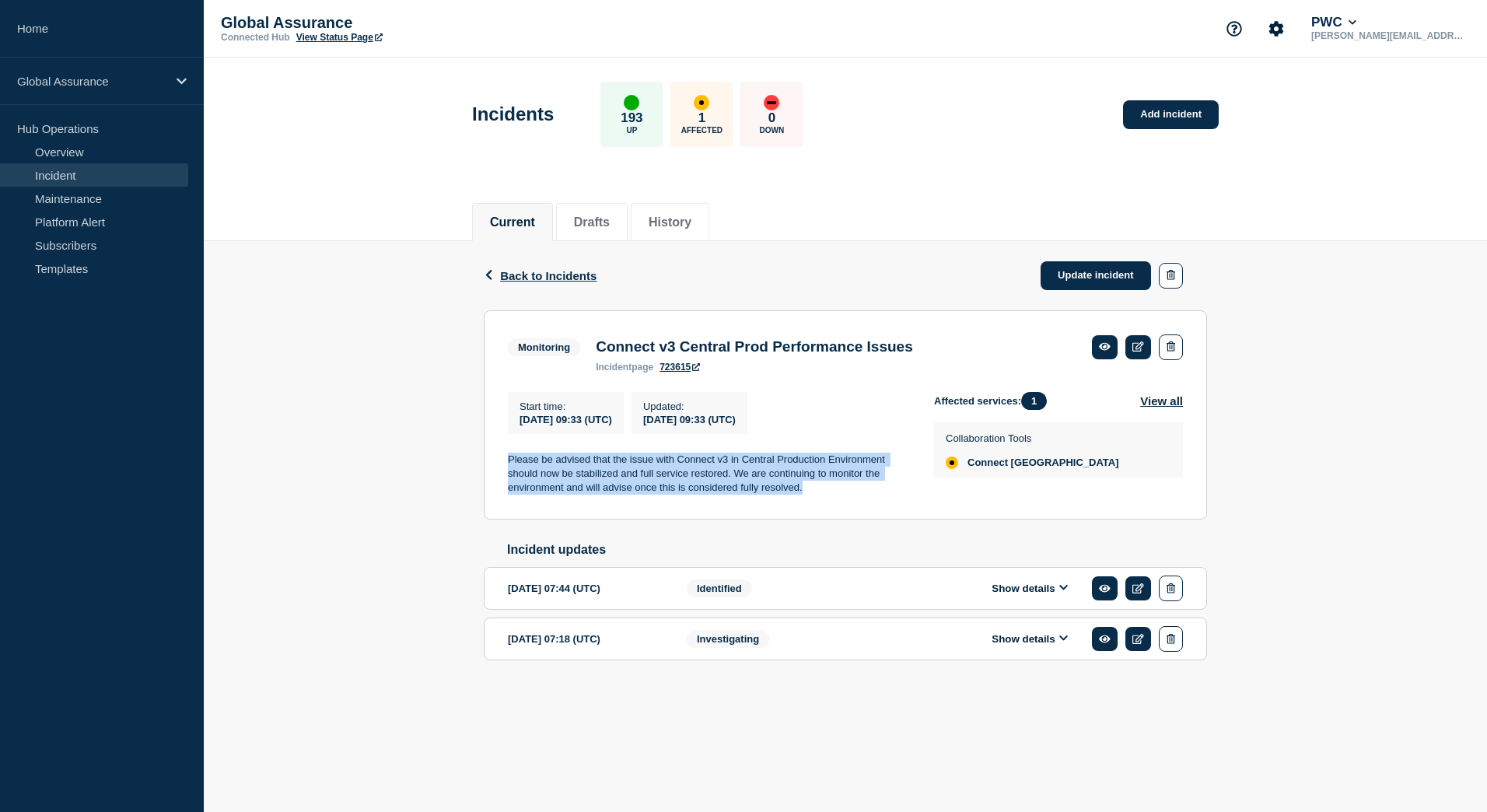
drag, startPoint x: 841, startPoint y: 506, endPoint x: 507, endPoint y: 459, distance: 337.3
click at [507, 459] on section "Monitoring Connect v3 Central Prod Performance Issues incident page 723615 Star…" at bounding box center [845, 414] width 723 height 209
copy p "Please be advised that the issue with Connect v3 in Central Production Environm…"
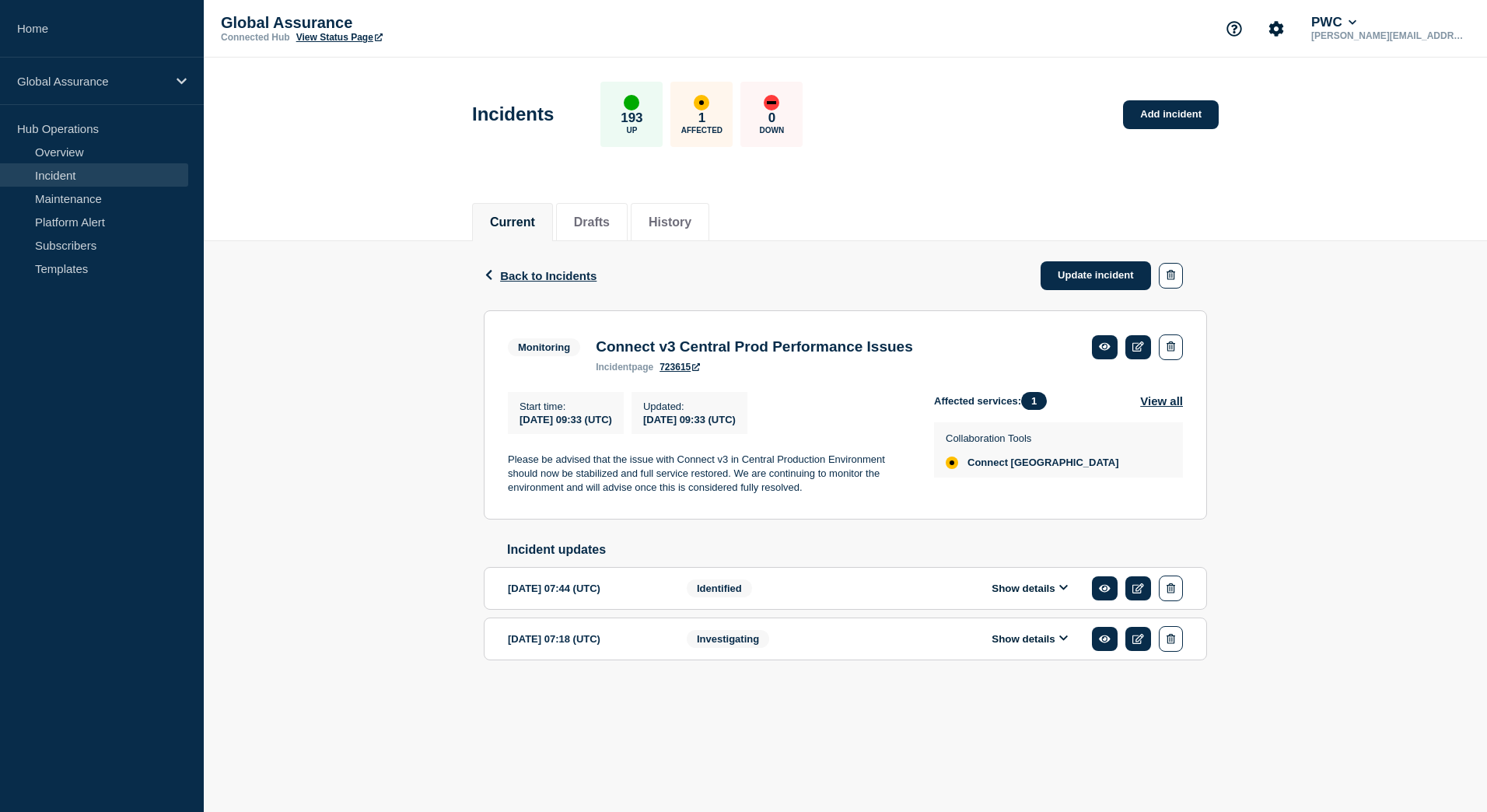
click at [1342, 411] on div "Back Back to Incidents Update incident Monitoring Connect v3 Central Prod Perfo…" at bounding box center [845, 476] width 1283 height 469
click at [1110, 277] on link "Update incident" at bounding box center [1096, 275] width 111 height 29
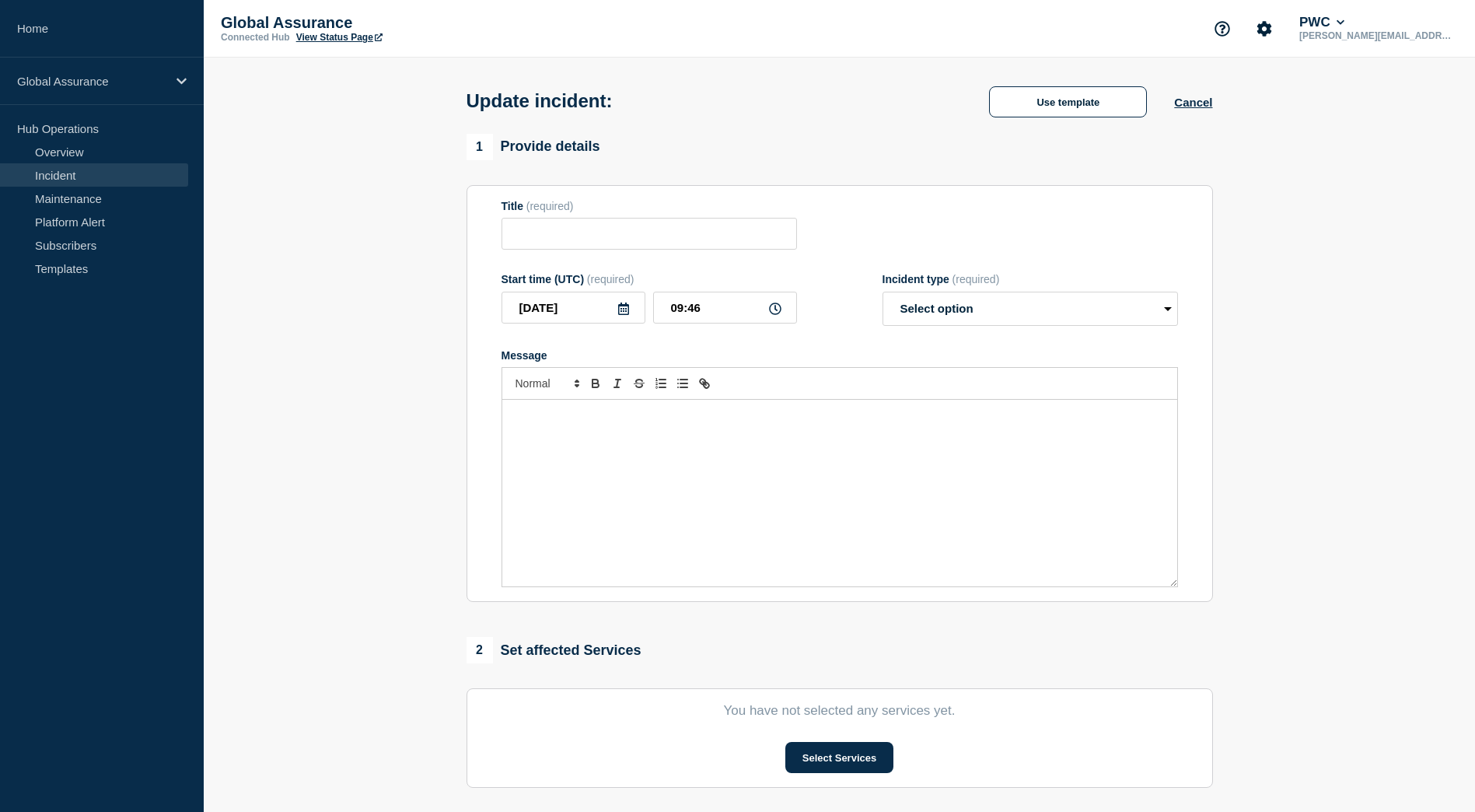
type input "Connect v3 Central Prod Performance Issues"
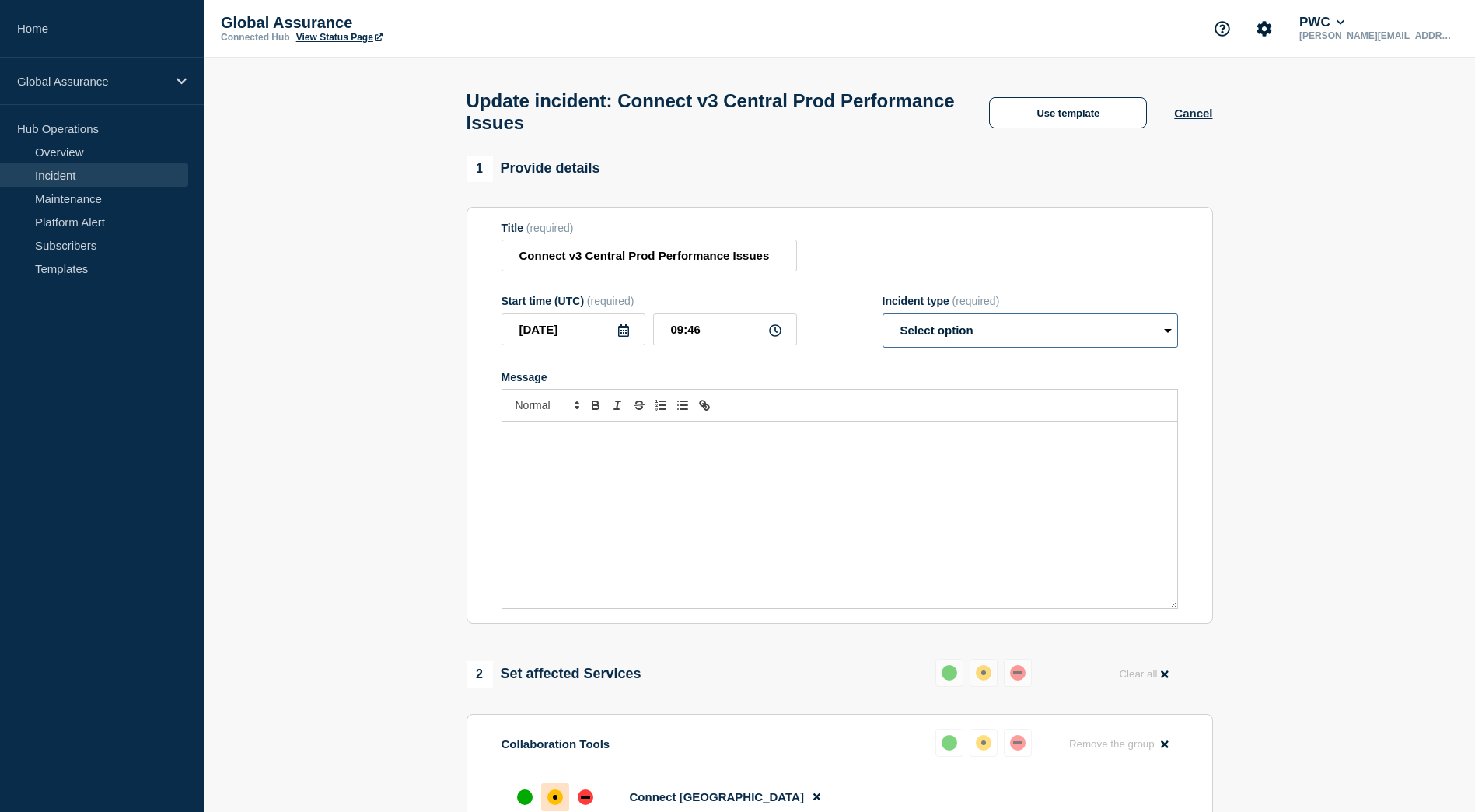
click at [1019, 333] on select "Select option Investigating Identified Monitoring Resolved" at bounding box center [1030, 330] width 295 height 34
select select "resolved"
click at [883, 320] on select "Select option Investigating Identified Monitoring Resolved" at bounding box center [1030, 330] width 295 height 34
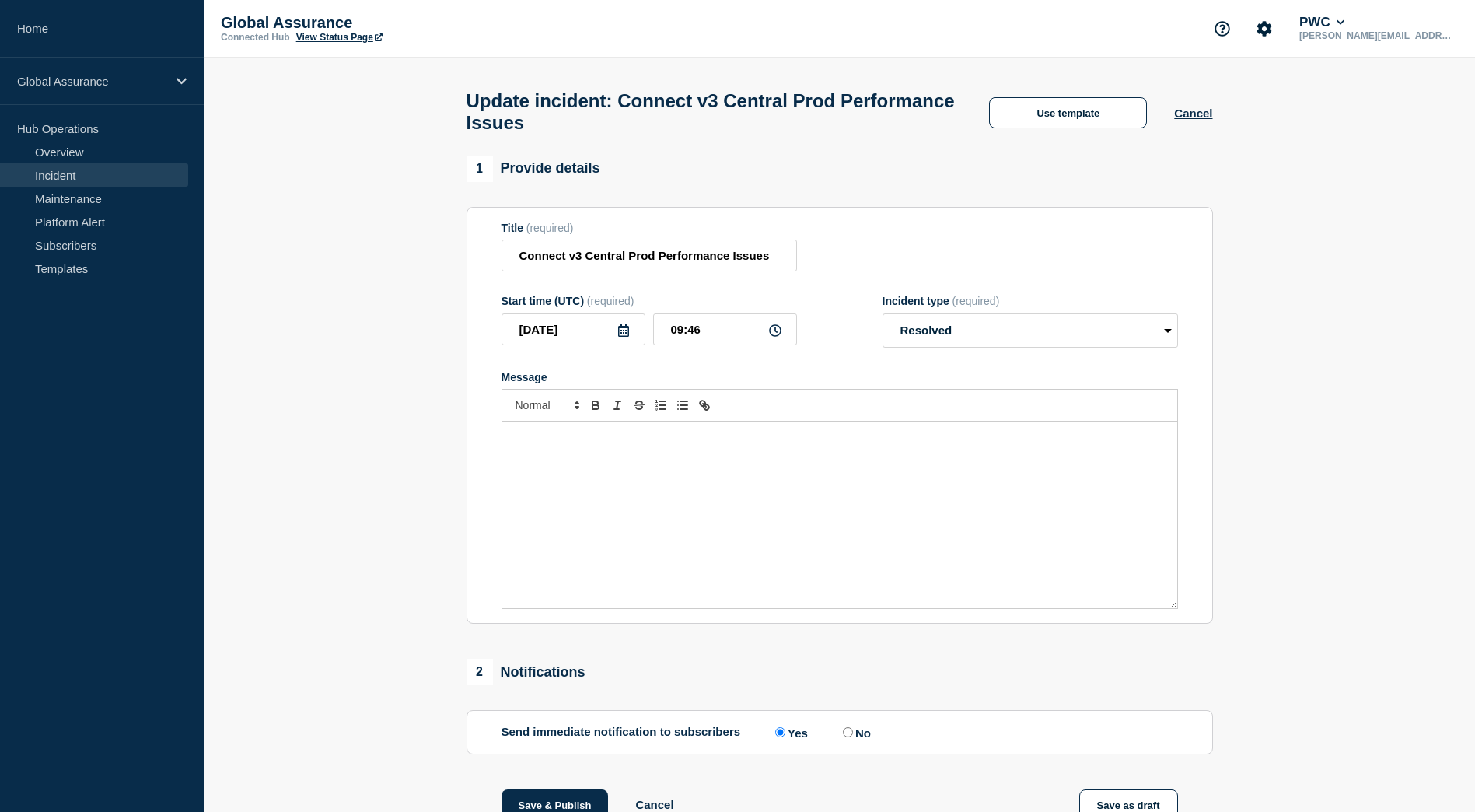
click at [641, 495] on div "Message" at bounding box center [839, 515] width 675 height 186
click at [926, 444] on p "Please be advised that the issue with Connect v3 in Central Production Environm…" at bounding box center [839, 445] width 651 height 29
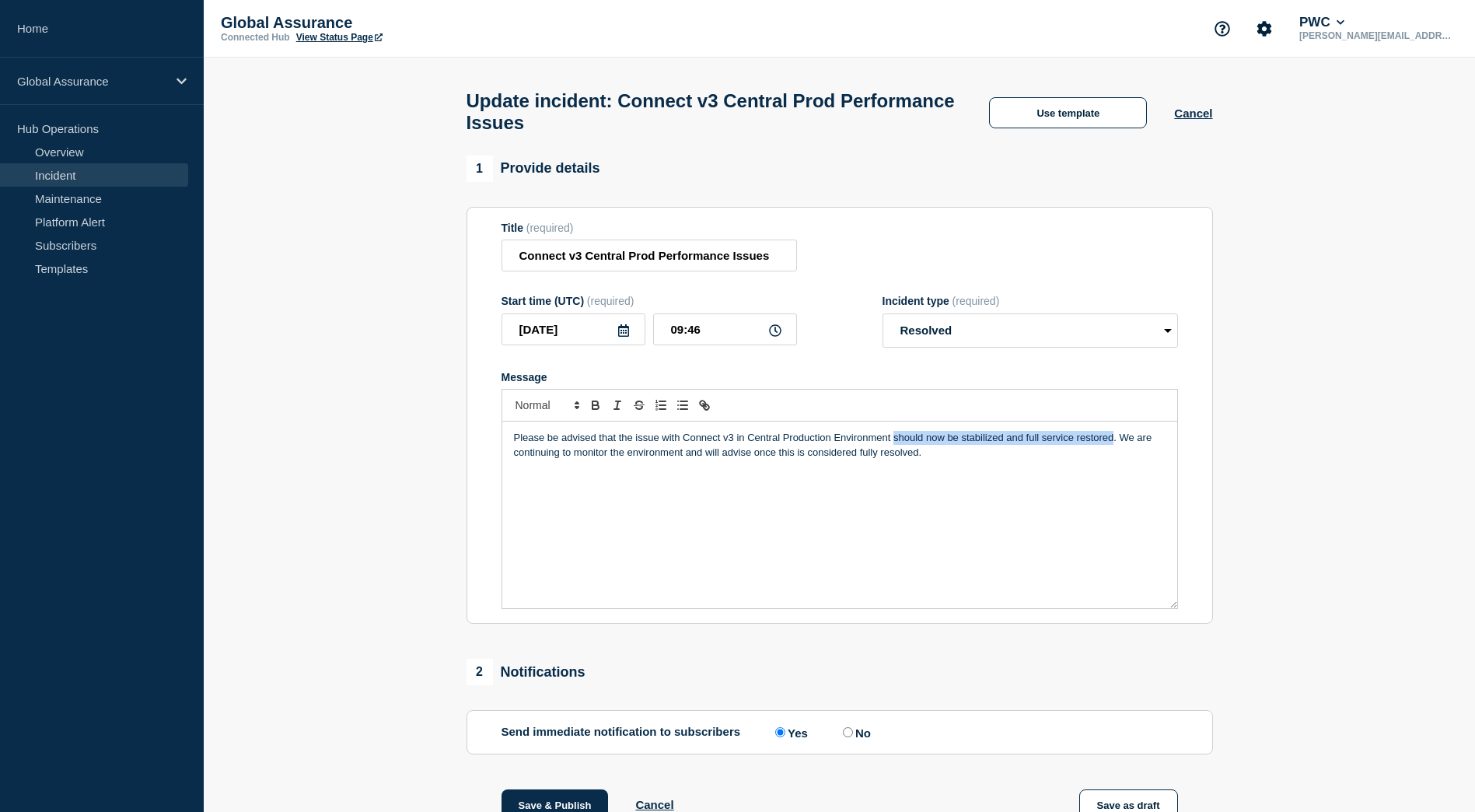
drag, startPoint x: 1113, startPoint y: 445, endPoint x: 895, endPoint y: 447, distance: 218.0
click at [895, 447] on p "Please be advised that the issue with Connect v3 in Central Production Environm…" at bounding box center [839, 445] width 651 height 29
click at [858, 459] on p "Please be advised that the issue with Connect v3 in Central Production Environm…" at bounding box center [839, 445] width 651 height 29
click at [1032, 448] on p "Please be advised that the issue with Connect v3 in Central Production Environm…" at bounding box center [839, 445] width 651 height 29
click at [1033, 446] on p "Please be advised that the issue with Connect v3 in Central Production Environm…" at bounding box center [839, 445] width 651 height 29
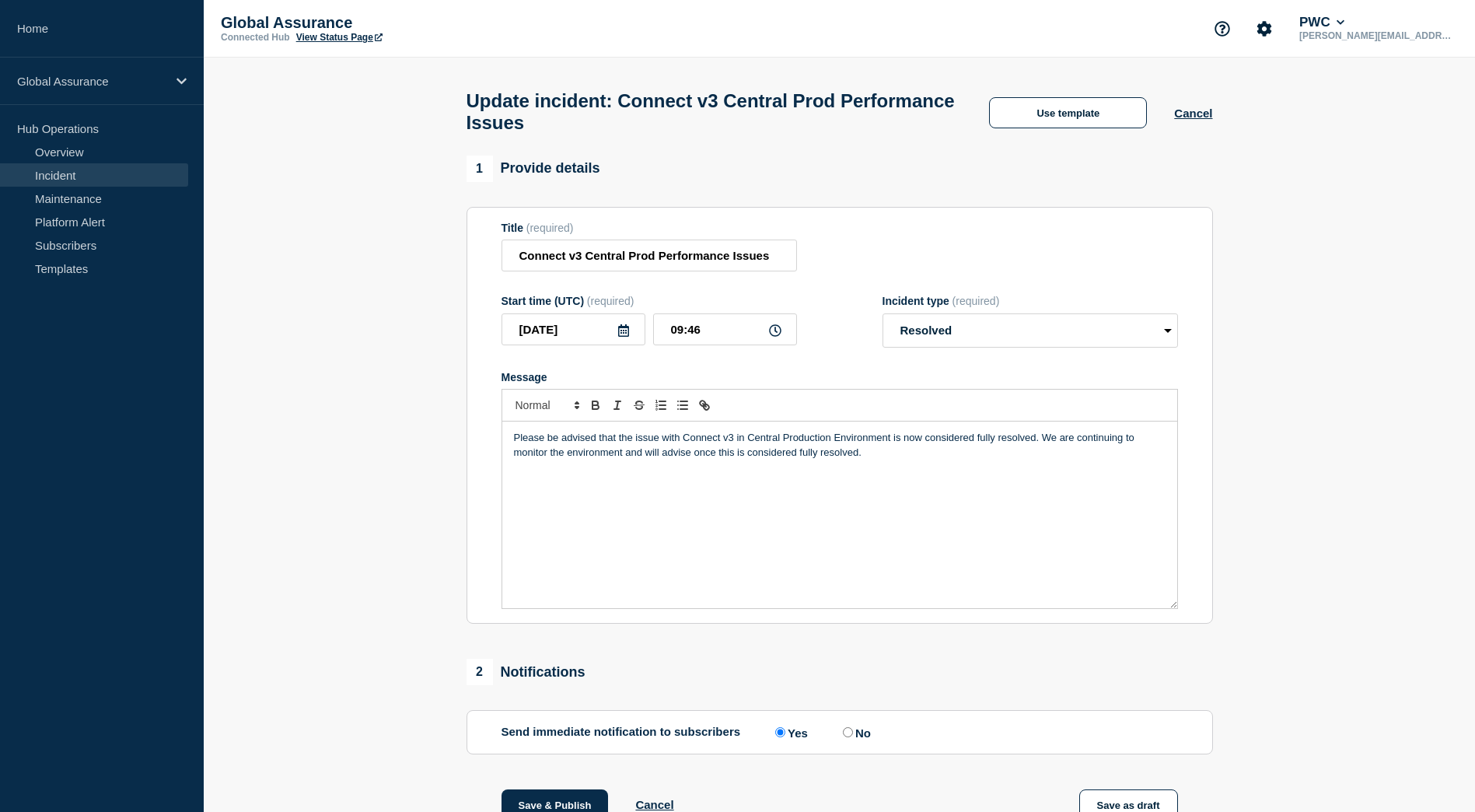
click at [1044, 450] on p "Please be advised that the issue with Connect v3 in Central Production Environm…" at bounding box center [839, 445] width 651 height 29
click at [765, 456] on p "Please be advised that the issue with Connect v3 in Central Production Environm…" at bounding box center [839, 445] width 651 height 29
click at [675, 453] on p "Please be advised that the issue with Connect v3 in Central Production Environm…" at bounding box center [839, 445] width 651 height 29
click at [799, 459] on p "Please be advised that the issue with Connect v3 in Central Production Environm…" at bounding box center [839, 445] width 651 height 29
click at [1017, 459] on p "Please be advised that the issue with Connect v3 in Central Production Environm…" at bounding box center [839, 445] width 651 height 29
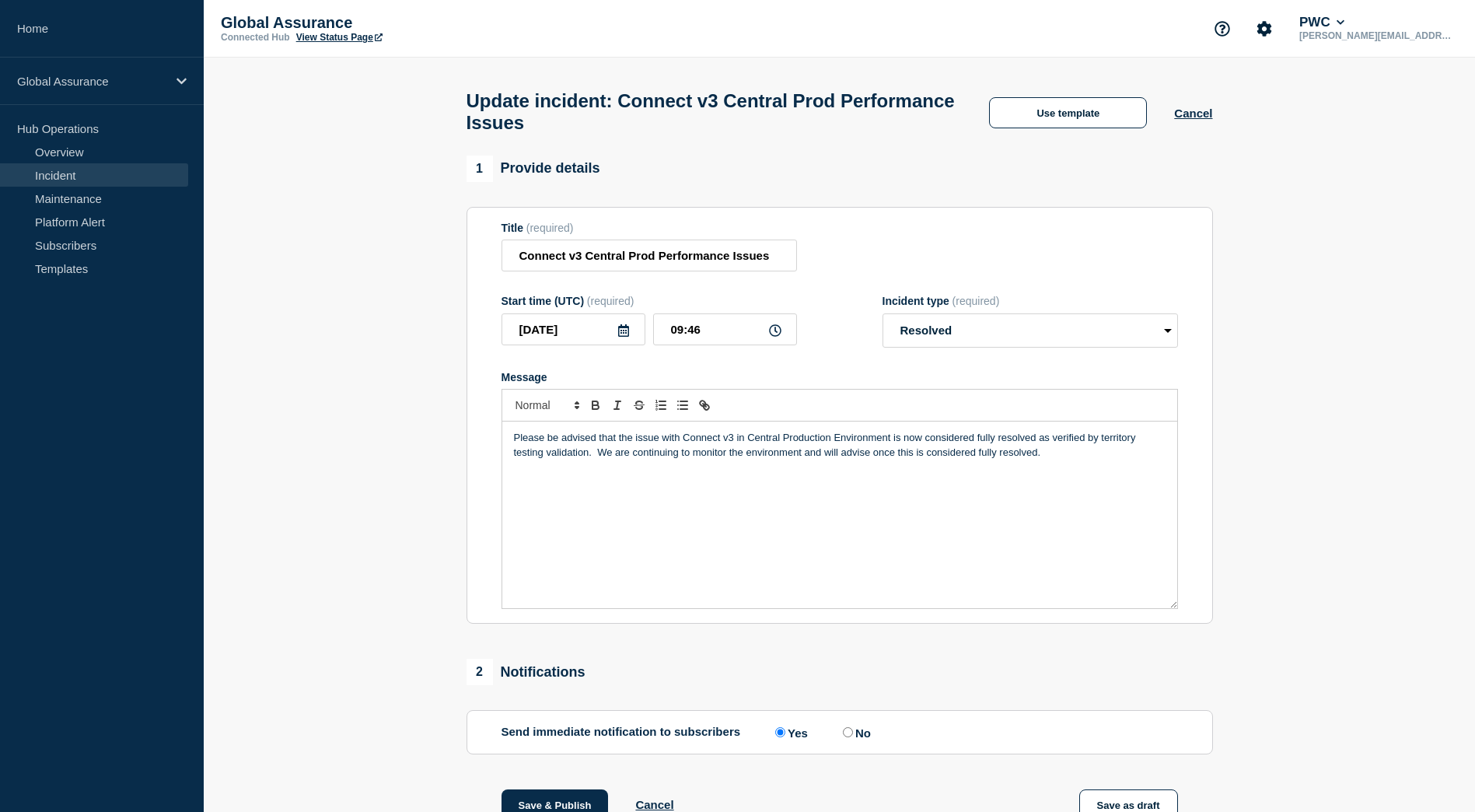
click at [1057, 459] on p "Please be advised that the issue with Connect v3 in Central Production Environm…" at bounding box center [839, 445] width 651 height 29
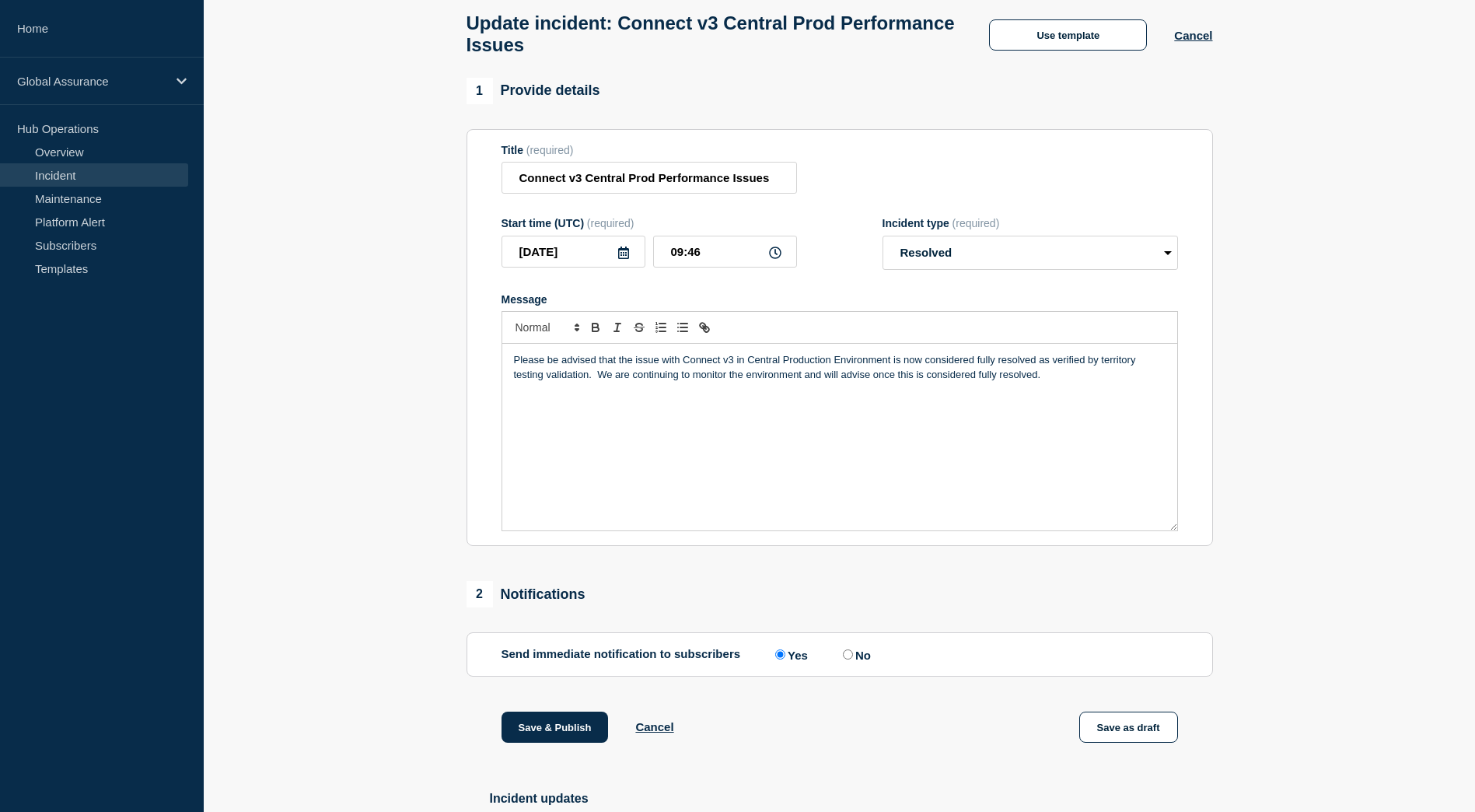
click at [610, 382] on p "Please be advised that the issue with Connect v3 in Central Production Environm…" at bounding box center [839, 367] width 651 height 29
drag, startPoint x: 1052, startPoint y: 387, endPoint x: 628, endPoint y: 381, distance: 424.0
click at [628, 381] on p "Please be advised that the issue with Connect v3 in Central Production Environm…" at bounding box center [839, 367] width 651 height 29
click at [1145, 366] on p "Please be advised that the issue with Connect v3 in Central Production Environm…" at bounding box center [839, 367] width 651 height 29
click at [547, 382] on p "Please be advised that the issue with Connect v3 in Central Production Environm…" at bounding box center [839, 367] width 651 height 29
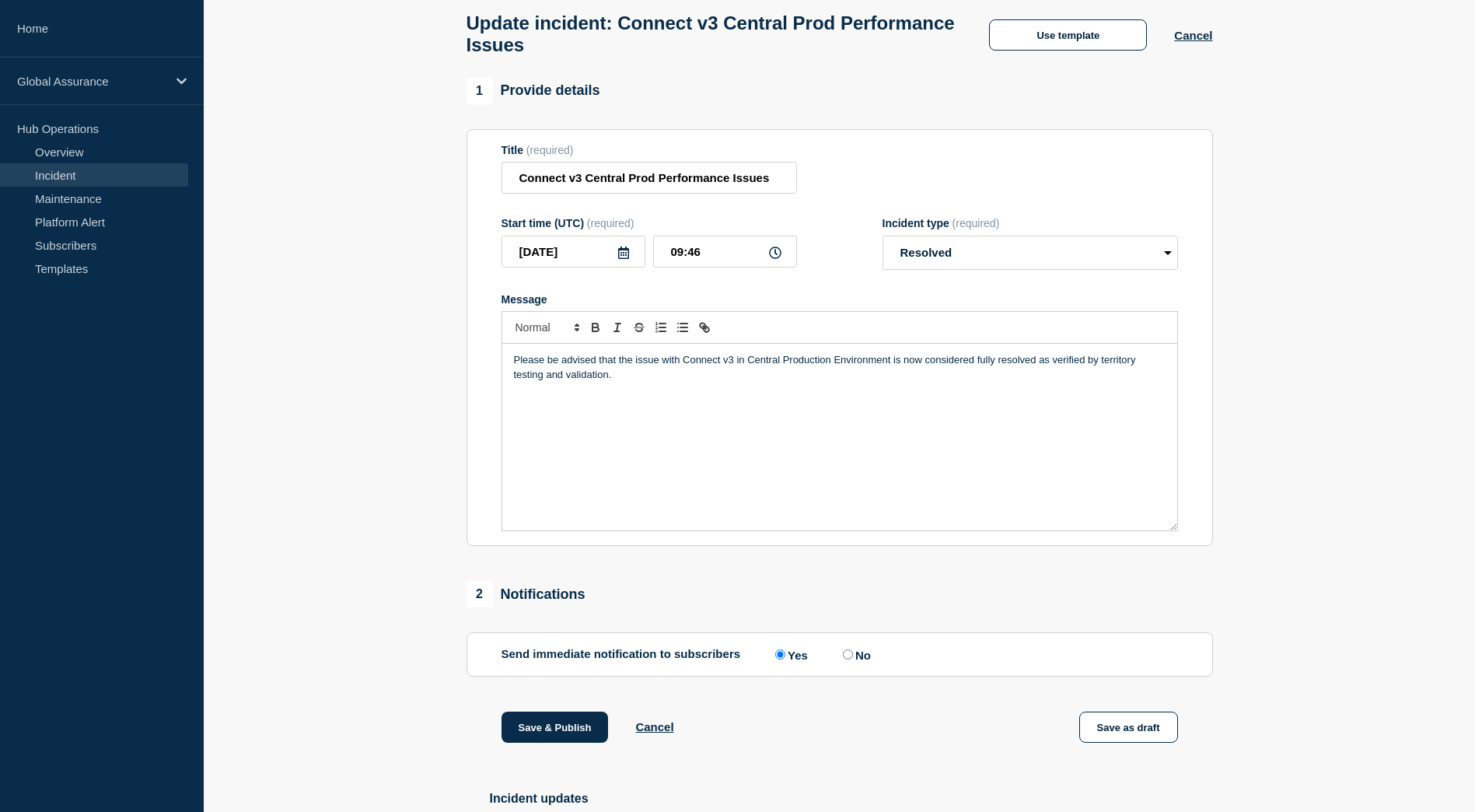
click at [642, 369] on p "Please be advised that the issue with Connect v3 in Central Production Environm…" at bounding box center [839, 367] width 651 height 29
click at [638, 382] on p "Please be advised that the issue with Connect v3 in Central Production Environm…" at bounding box center [839, 367] width 651 height 29
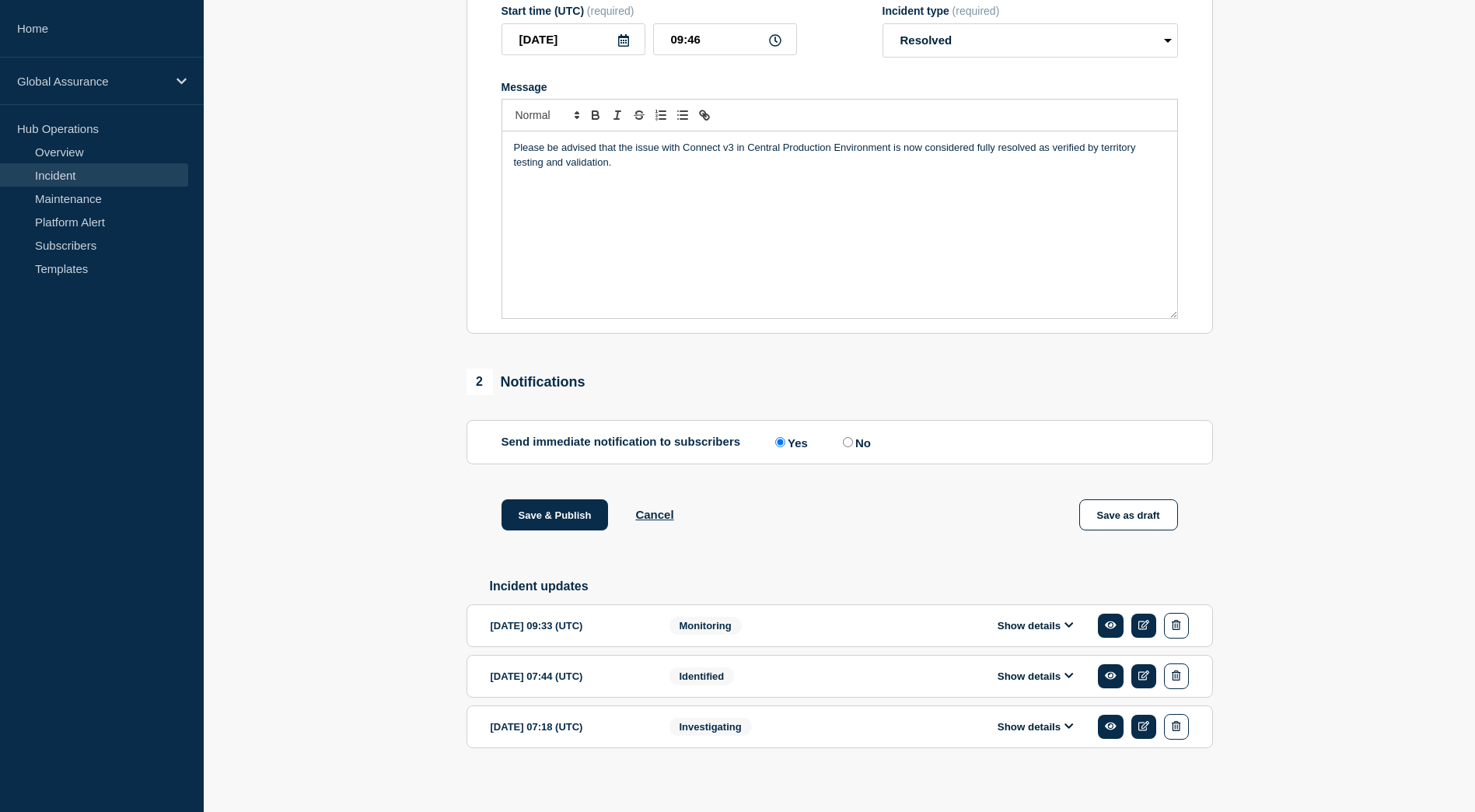
scroll to position [310, 0]
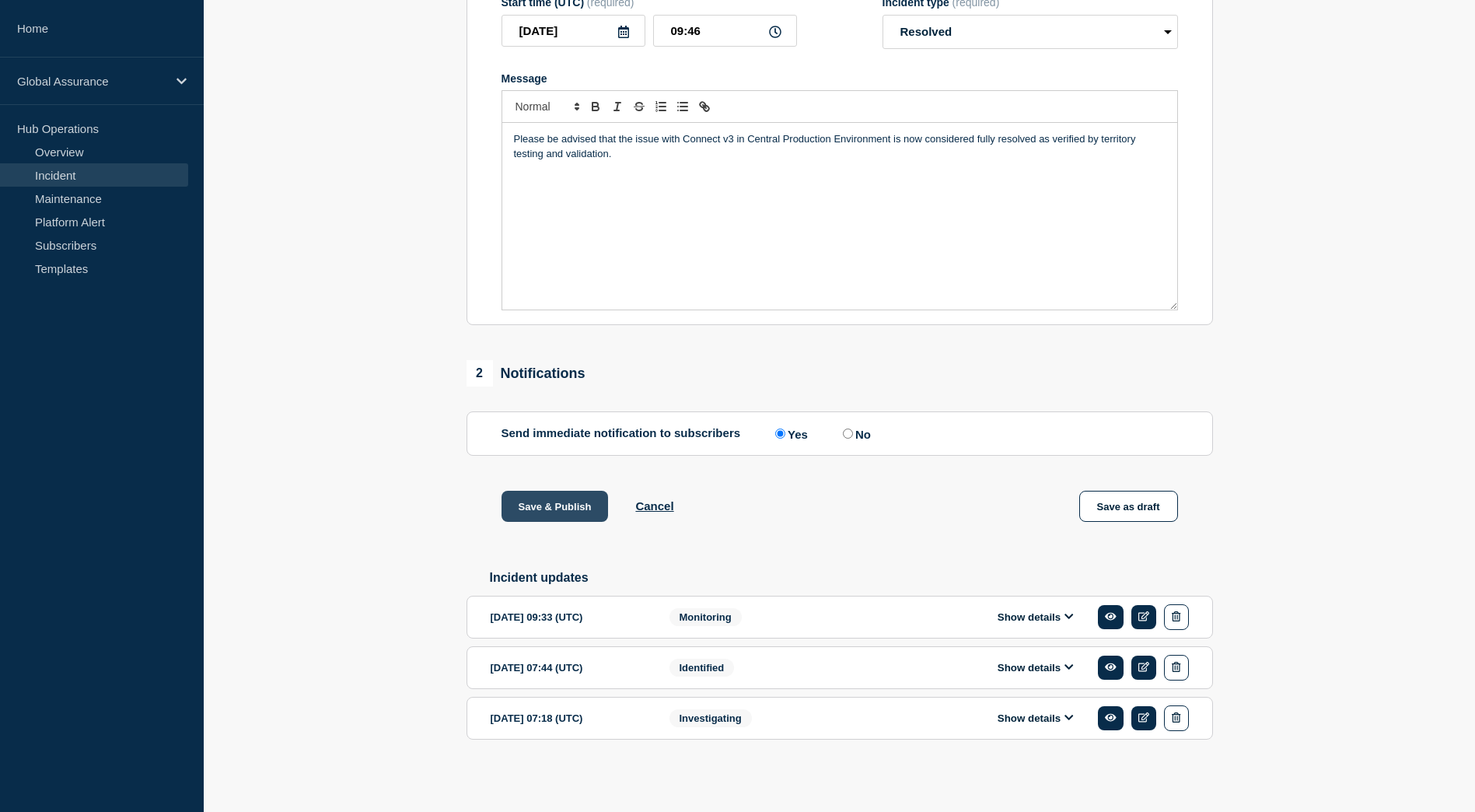
click at [561, 509] on button "Save & Publish" at bounding box center [555, 506] width 107 height 31
